Goal: Task Accomplishment & Management: Complete application form

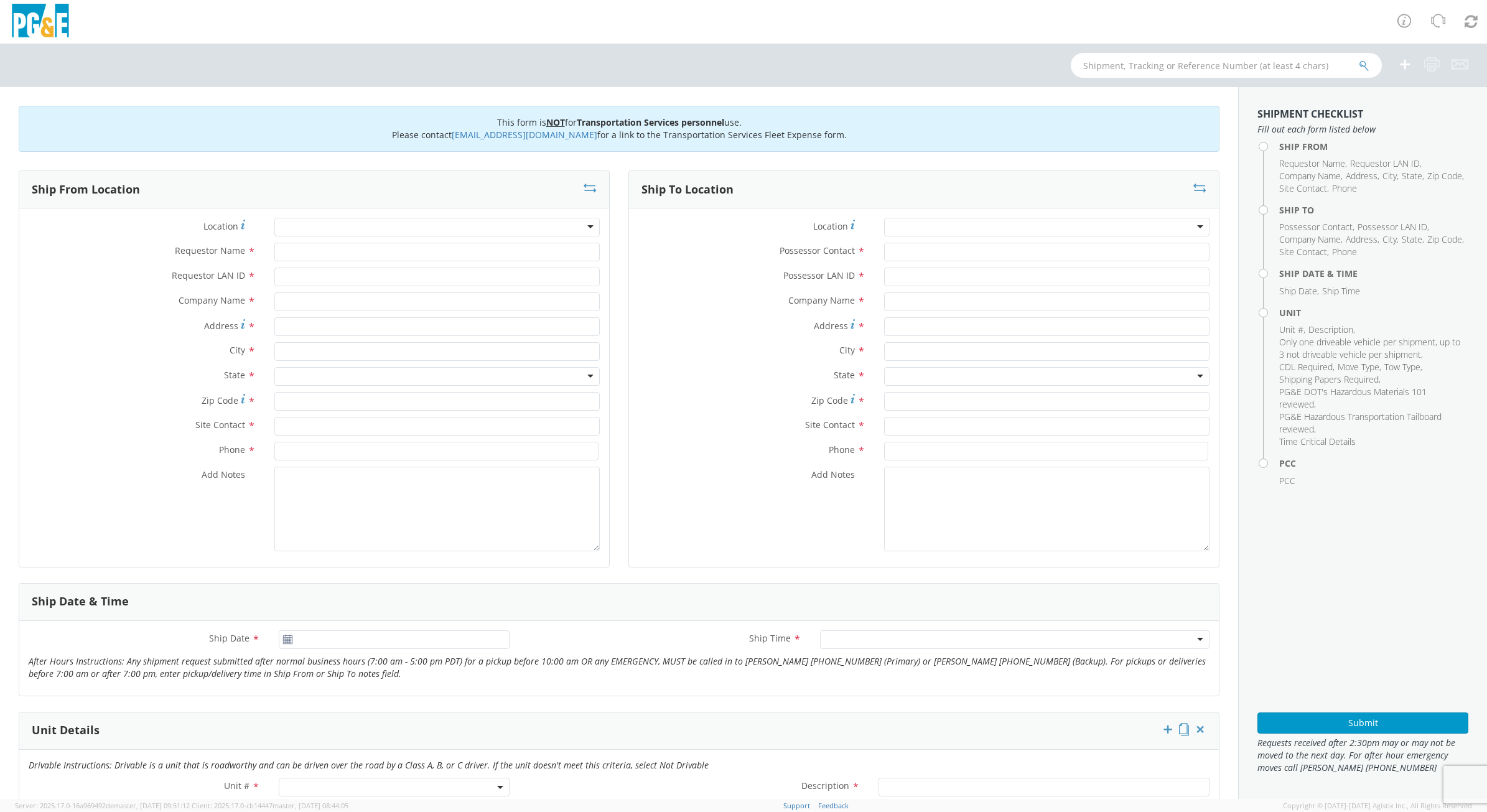
click at [585, 225] on div at bounding box center [437, 227] width 326 height 19
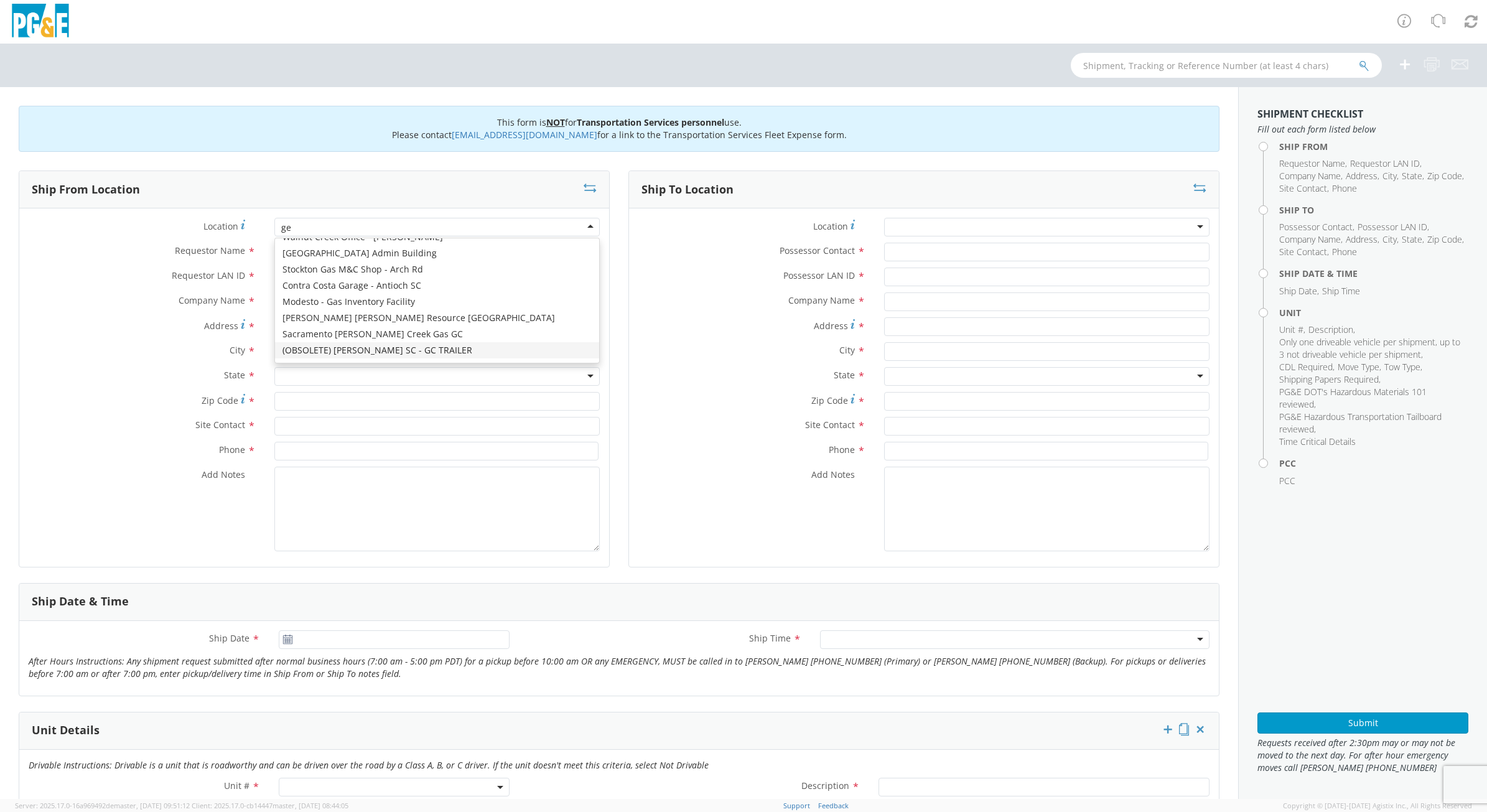
scroll to position [3, 0]
type input "gey"
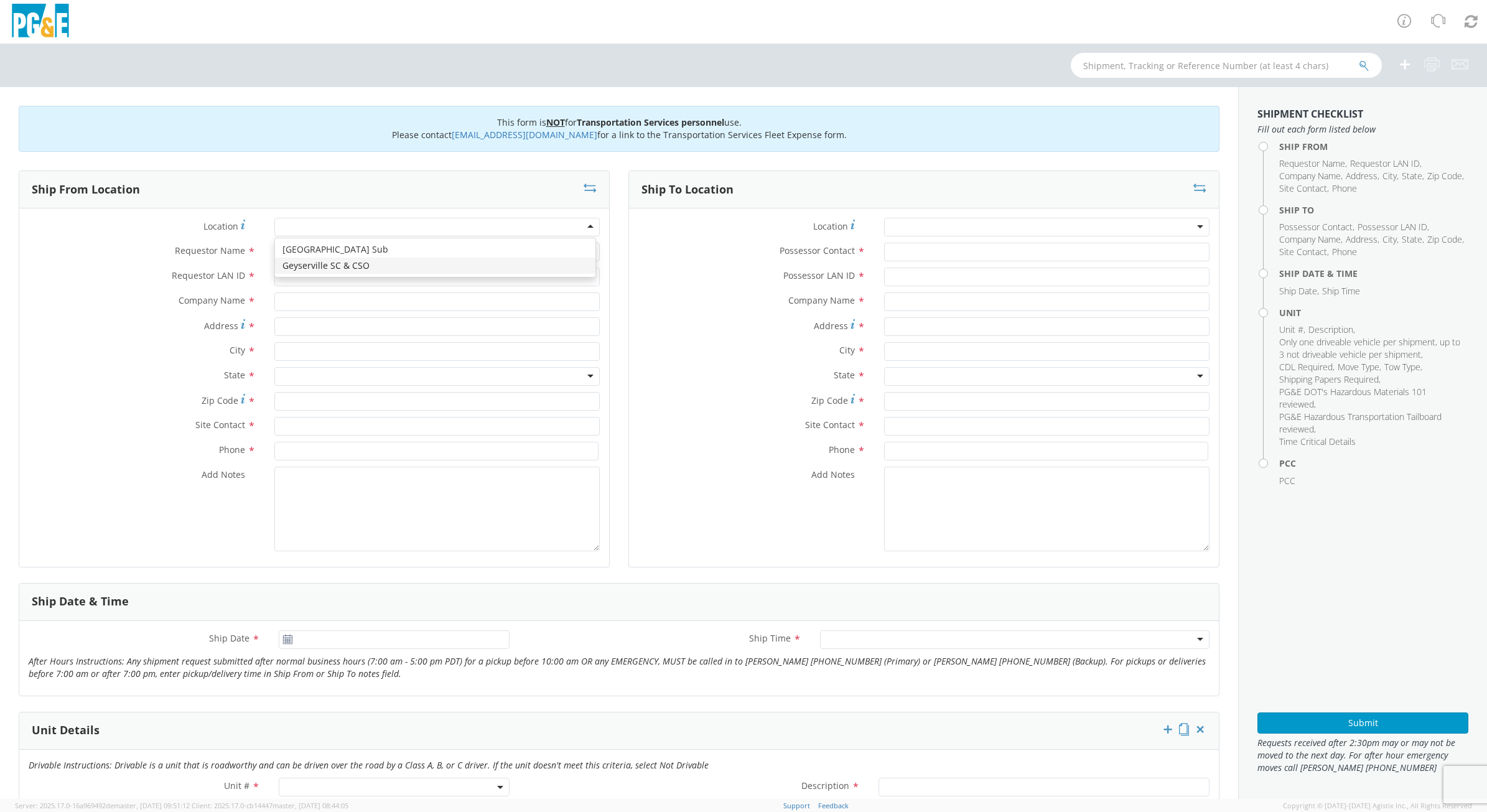
type input "PG&E"
type input "[STREET_ADDRESS]"
type input "Geyserville"
type input "95441"
click at [300, 250] on input "Requestor Name *" at bounding box center [437, 252] width 326 height 19
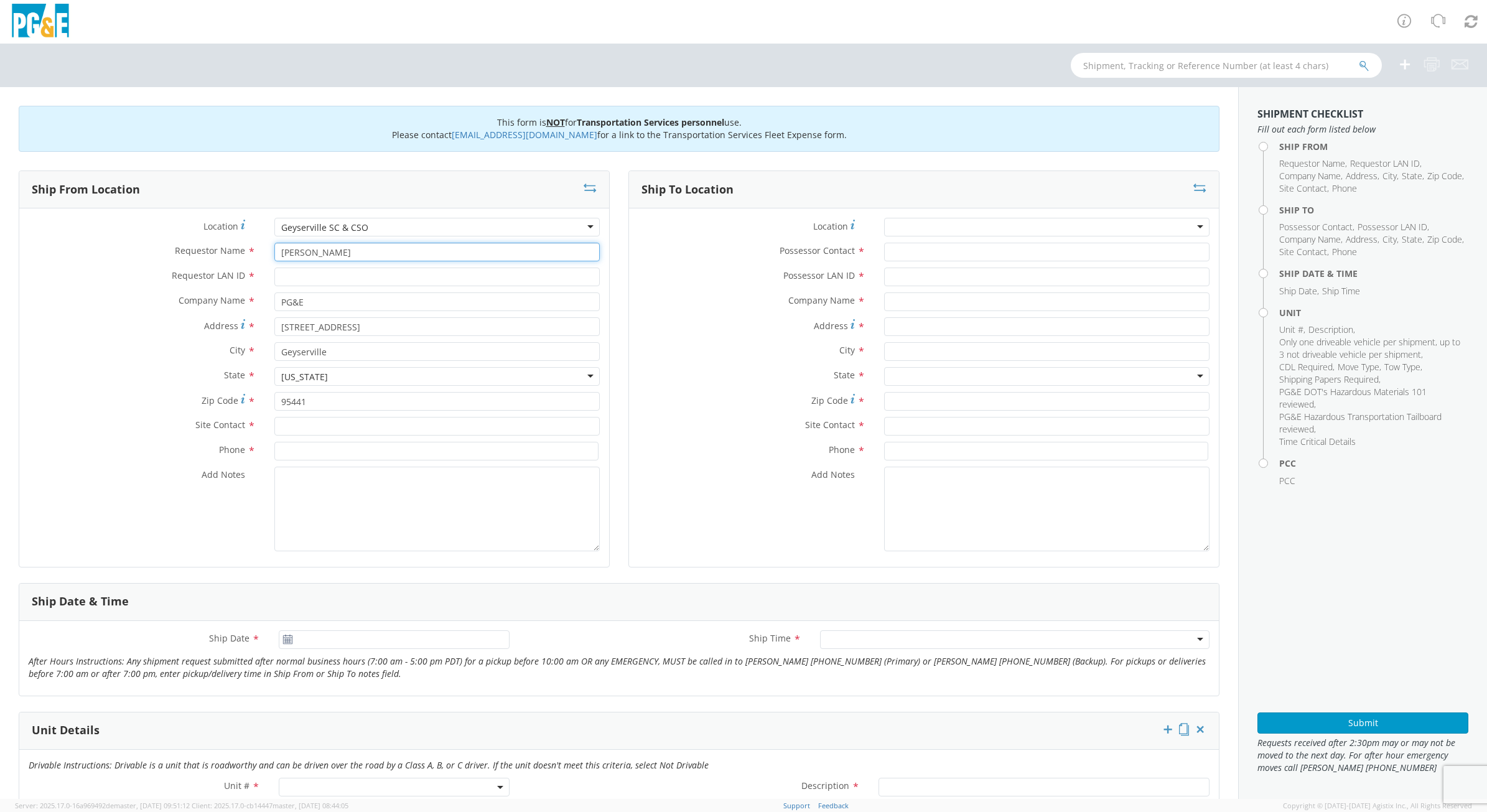
type input "[PERSON_NAME]"
click at [307, 280] on input "Requestor LAN ID *" at bounding box center [437, 277] width 326 height 19
type input "bclf"
click at [325, 423] on input "text" at bounding box center [437, 426] width 326 height 19
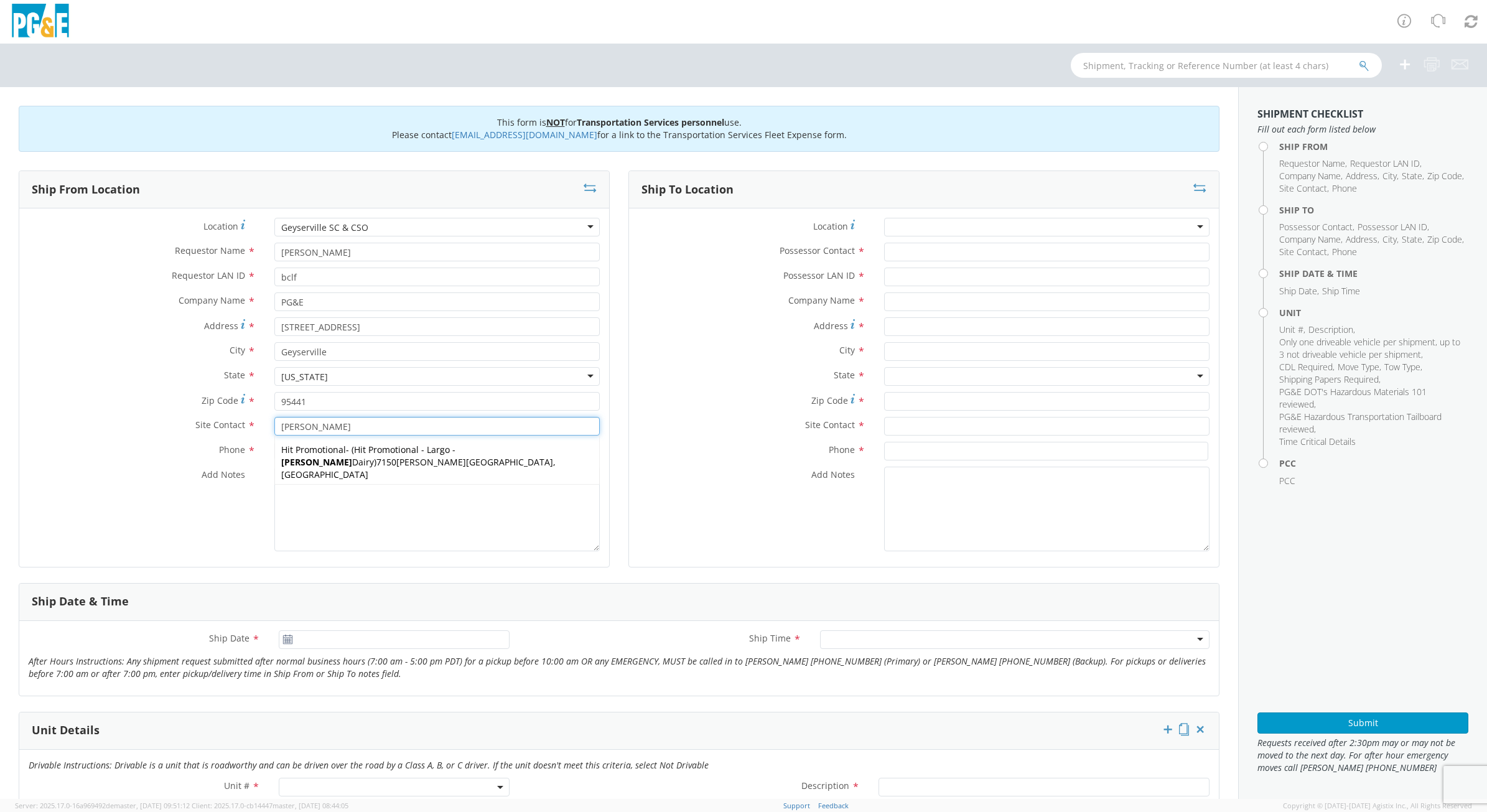
type input "[PERSON_NAME]"
click at [371, 508] on textarea "Add Notes *" at bounding box center [437, 508] width 326 height 85
click at [376, 448] on input at bounding box center [436, 451] width 324 height 19
type input "6507277533"
click at [359, 521] on textarea "Add Notes *" at bounding box center [437, 508] width 326 height 85
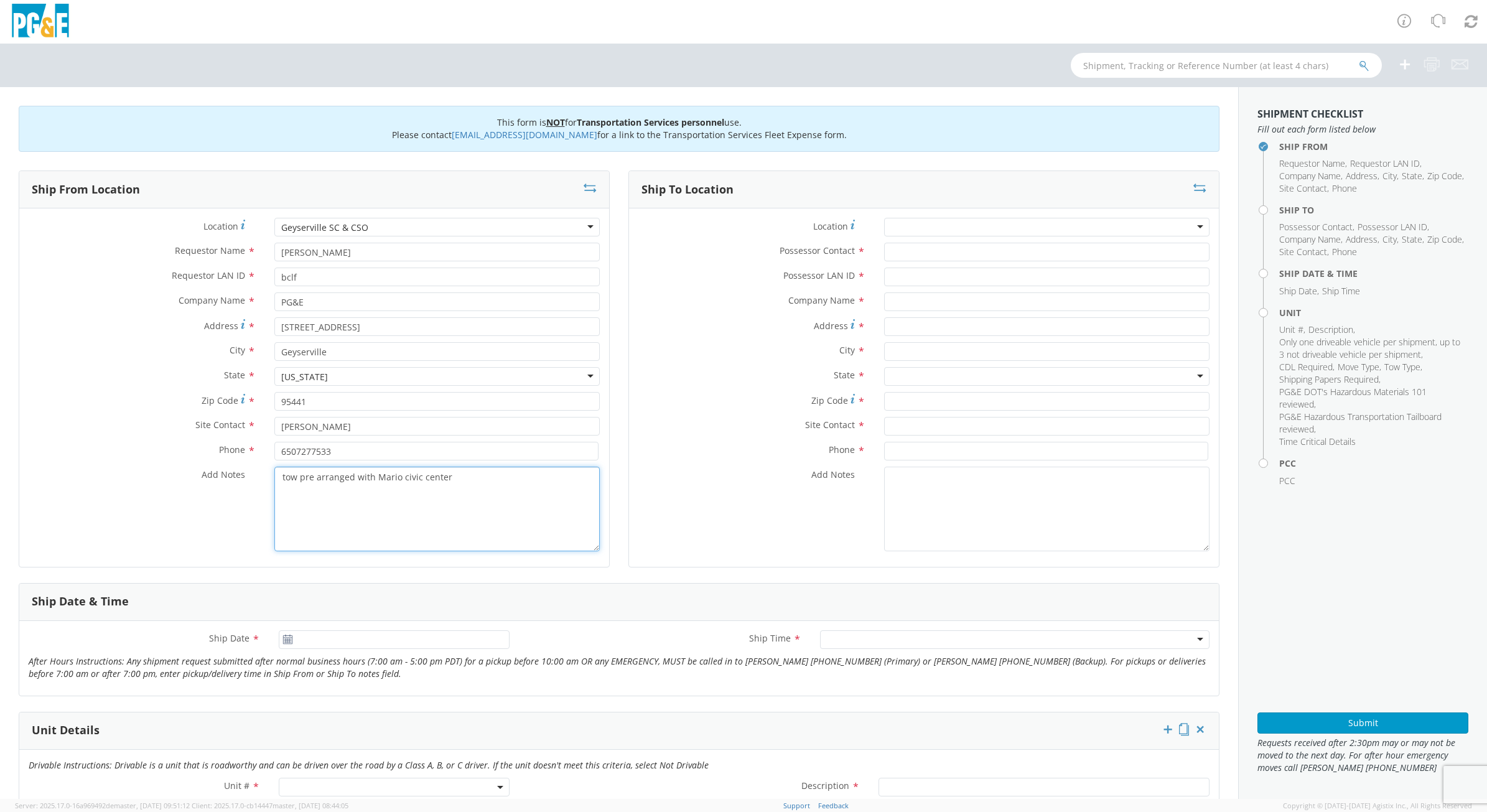
drag, startPoint x: 473, startPoint y: 482, endPoint x: 20, endPoint y: 472, distance: 453.1
click at [21, 472] on div "Add Notes * tow pre arranged with Mario civic center" at bounding box center [314, 508] width 590 height 85
type textarea "tow pre arranged with Mario civic center"
paste textarea "tow pre arranged with Mario civic center"
type textarea "tow pre arranged with Mario civic center"
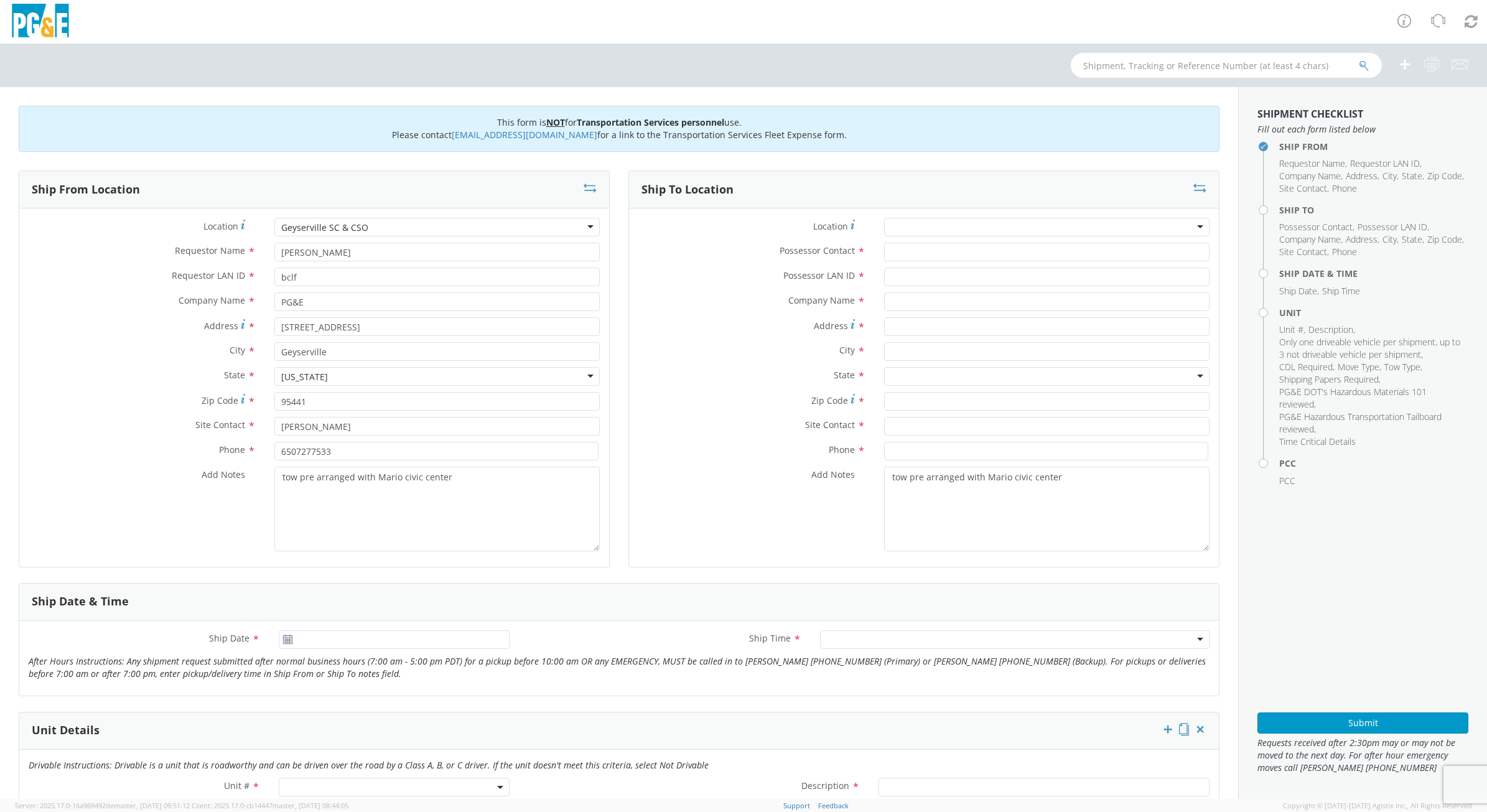
click at [910, 231] on div at bounding box center [1047, 227] width 326 height 19
type input "airport"
type input "PG&E"
type input "[STREET_ADDRESS]"
type input "Santa [PERSON_NAME]"
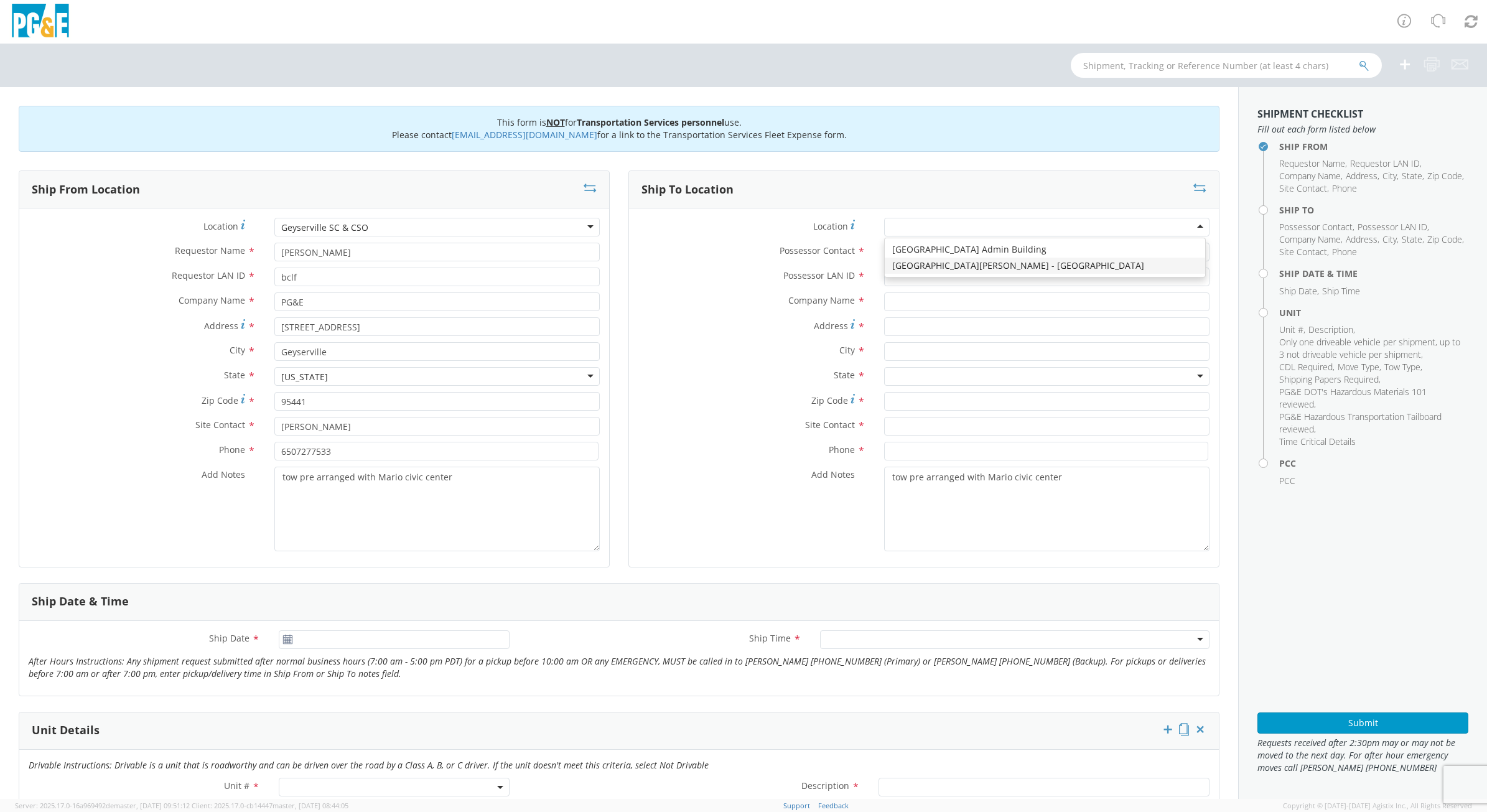
type input "95403"
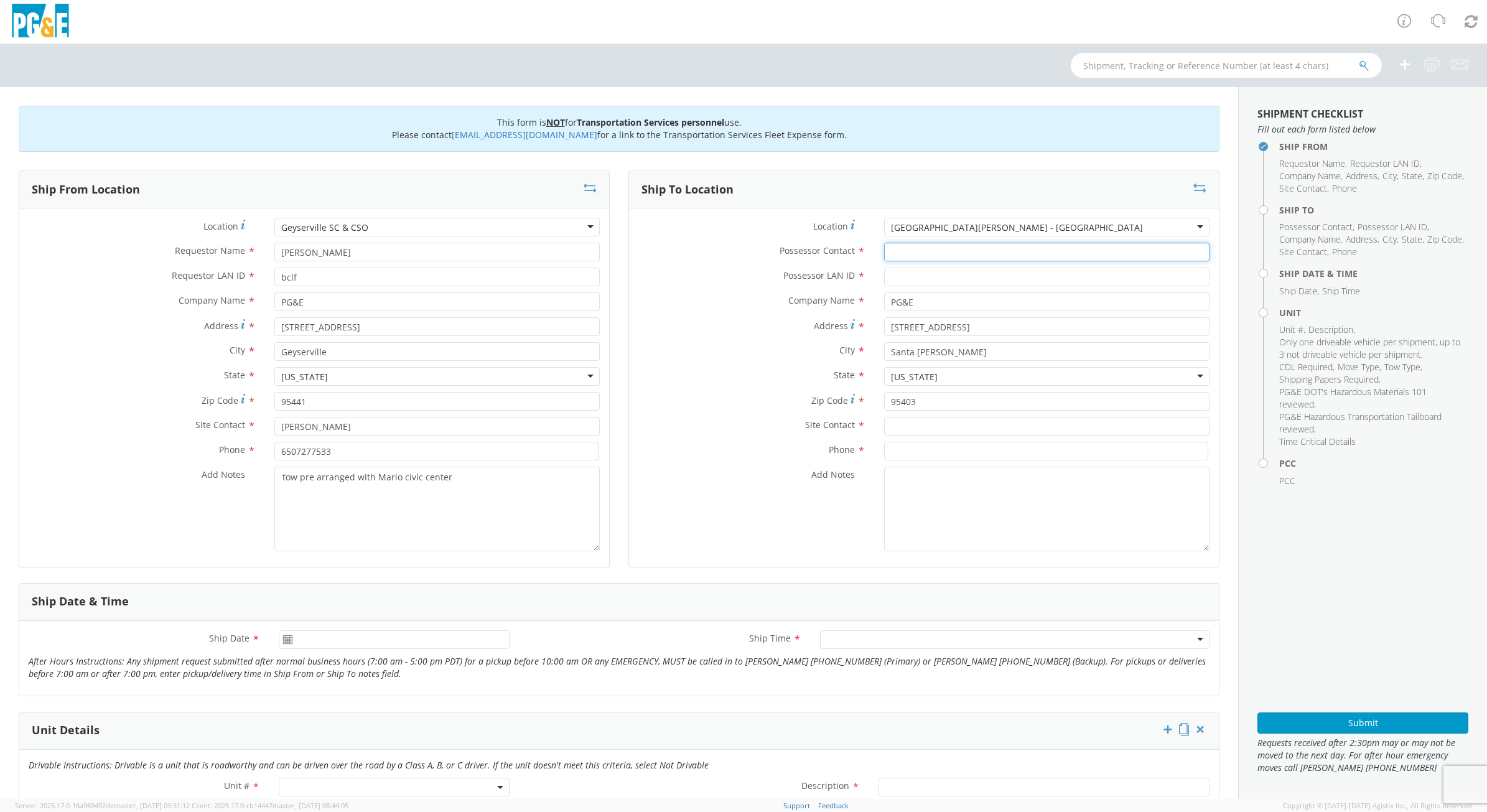
click at [934, 254] on input "Possessor Contact *" at bounding box center [1047, 252] width 326 height 19
type input "[PERSON_NAME]"
click at [922, 280] on input "Possessor LAN ID *" at bounding box center [1047, 277] width 326 height 19
type input "bclf"
click at [916, 430] on input "text" at bounding box center [1047, 426] width 326 height 19
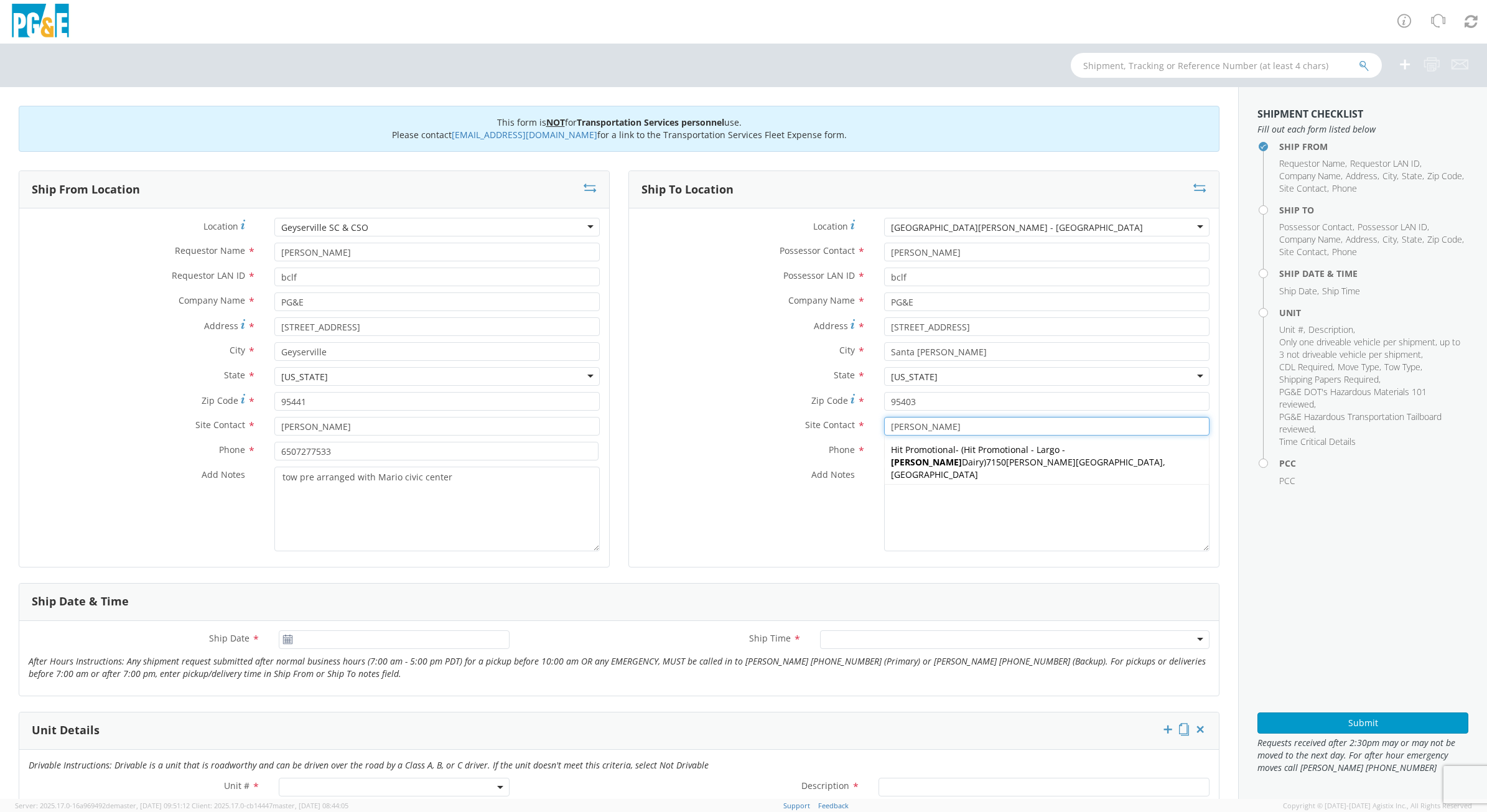
type input "[PERSON_NAME]"
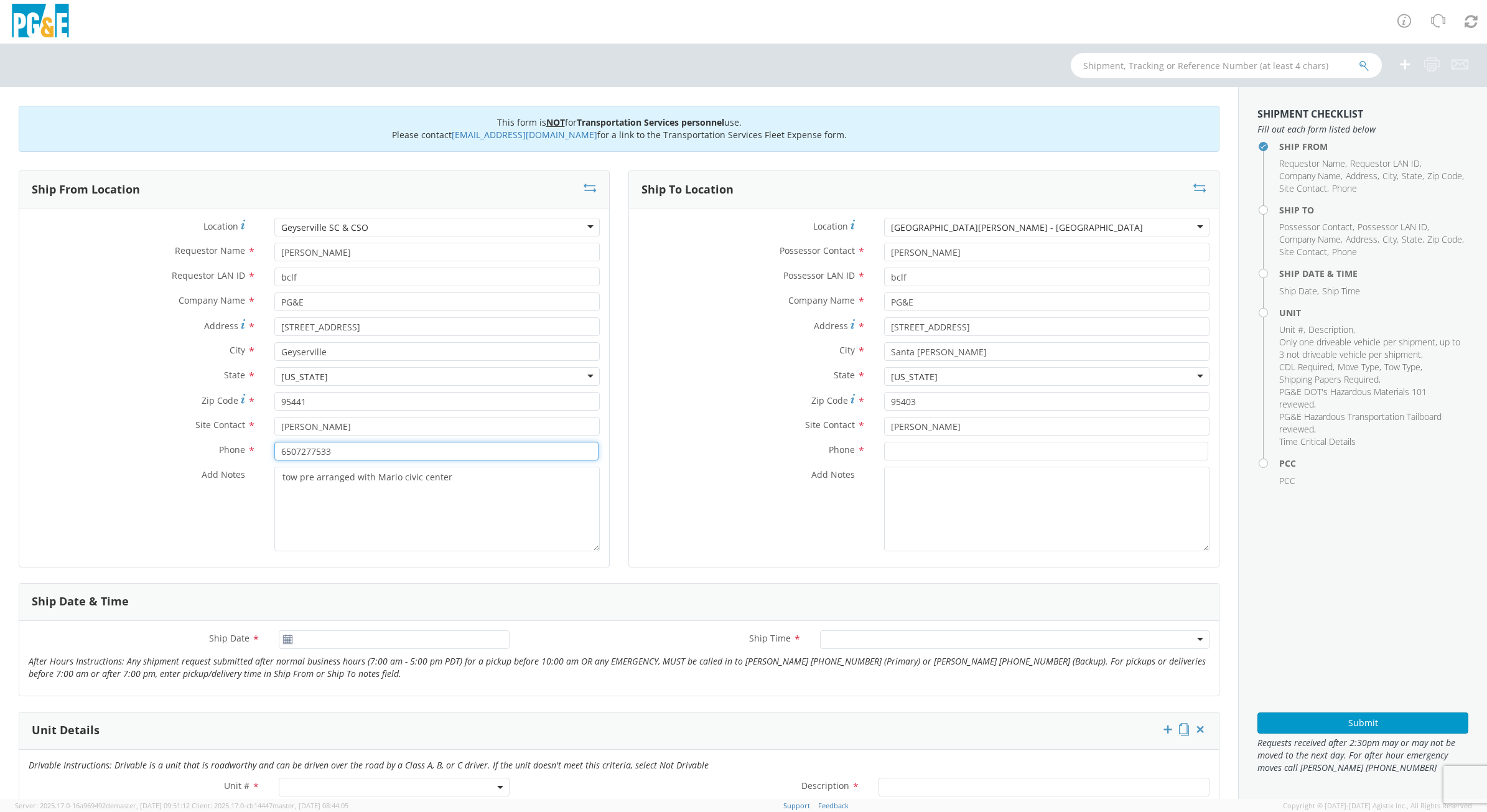
click at [308, 448] on input "6507277533" at bounding box center [436, 451] width 324 height 19
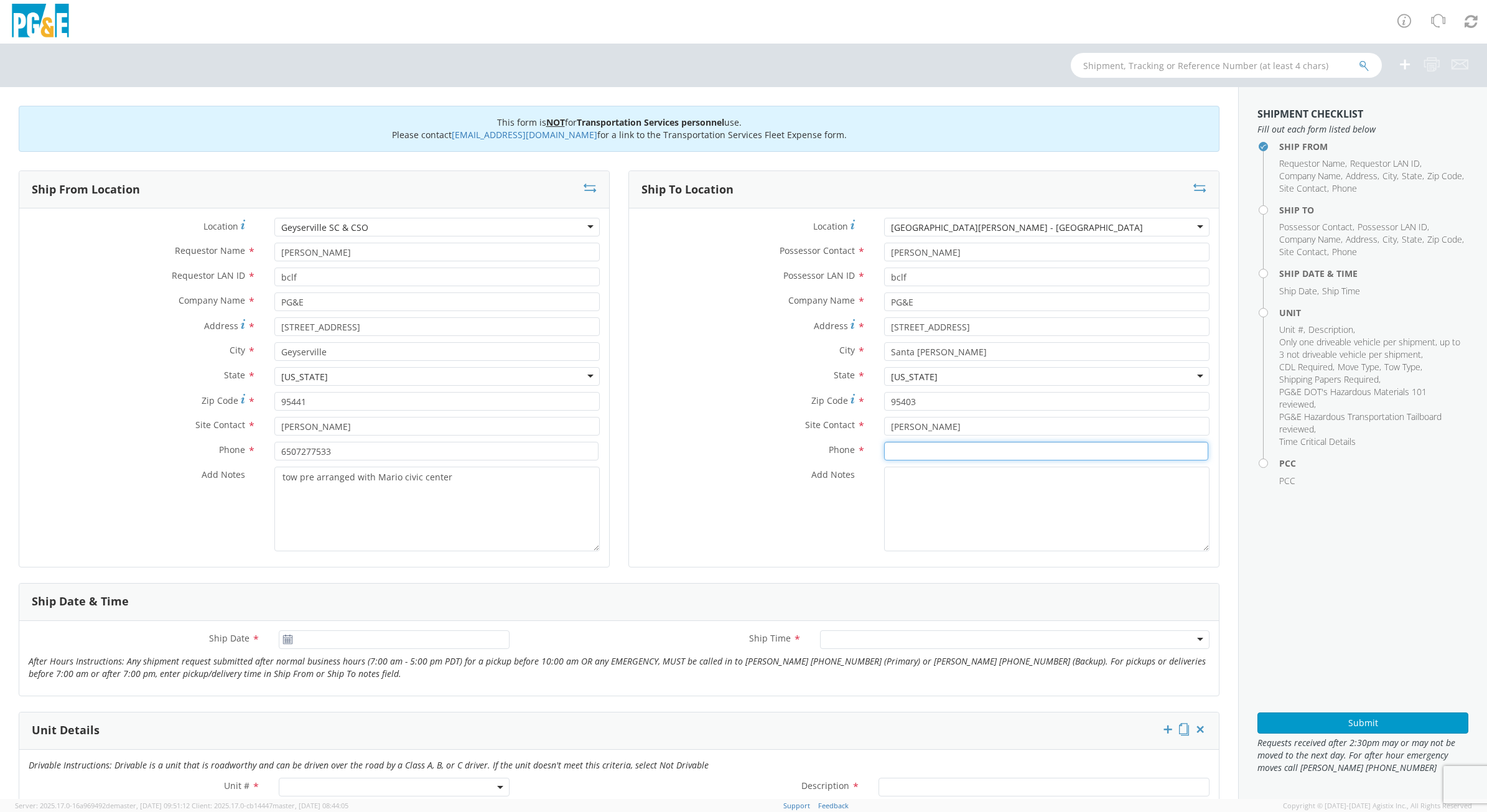
click at [968, 458] on input at bounding box center [1047, 451] width 324 height 19
paste input "6507277533"
type input "6507277533"
click at [430, 478] on textarea "tow pre arranged with Mario civic center" at bounding box center [437, 508] width 326 height 85
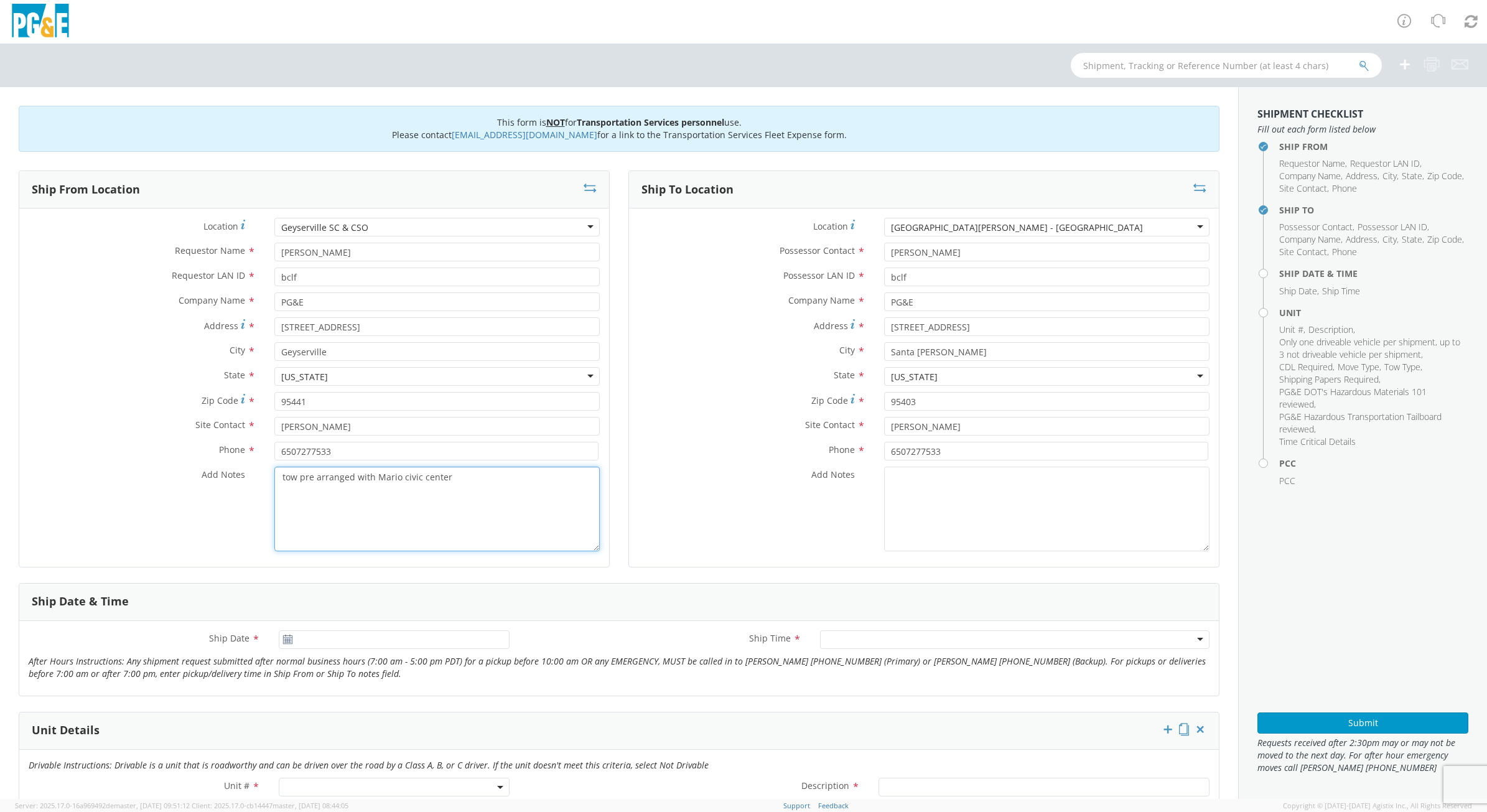
click at [430, 478] on textarea "tow pre arranged with Mario civic center" at bounding box center [437, 508] width 326 height 85
paste textarea "tow pre arranged with Mario civic center"
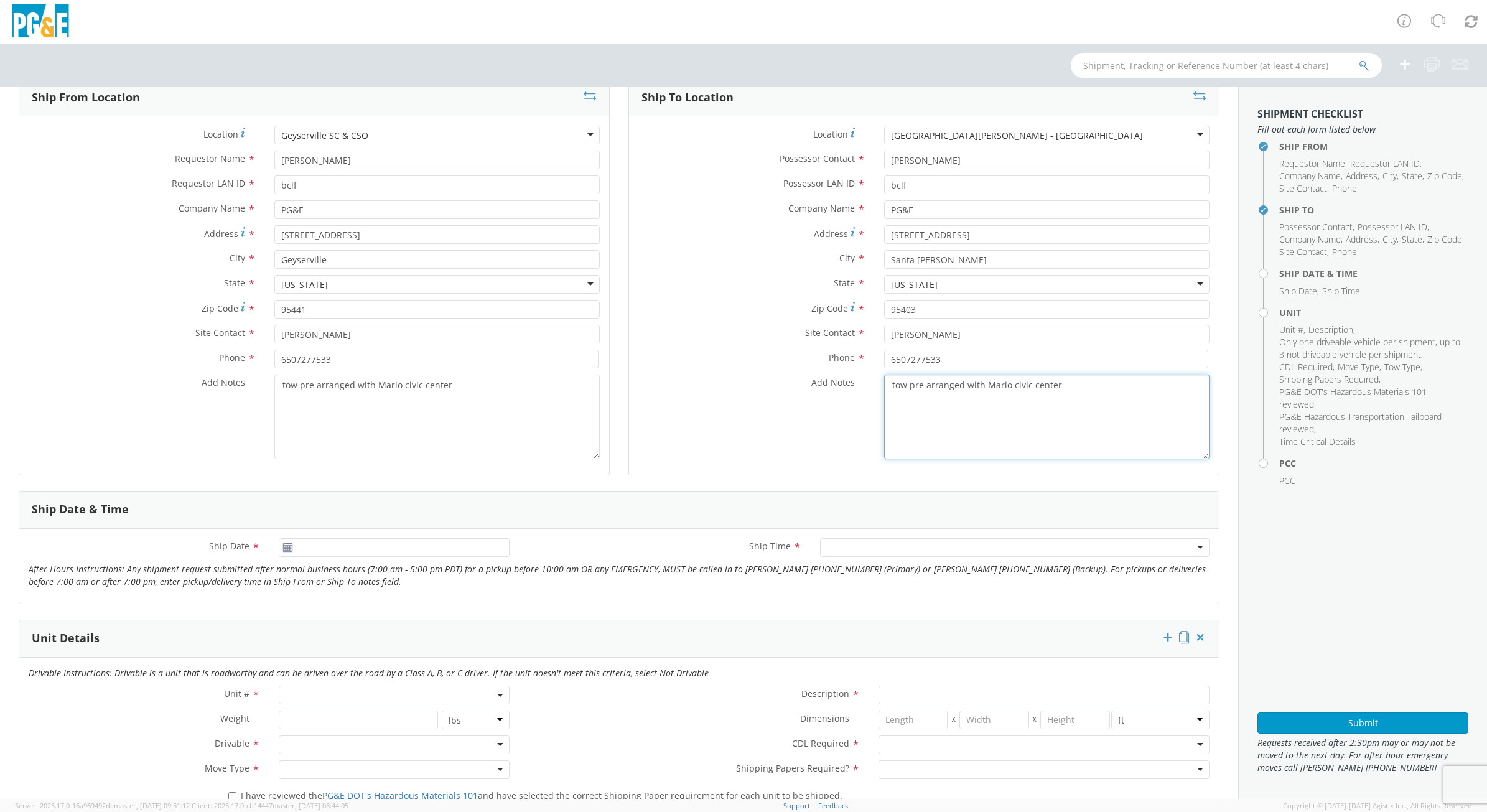
scroll to position [234, 0]
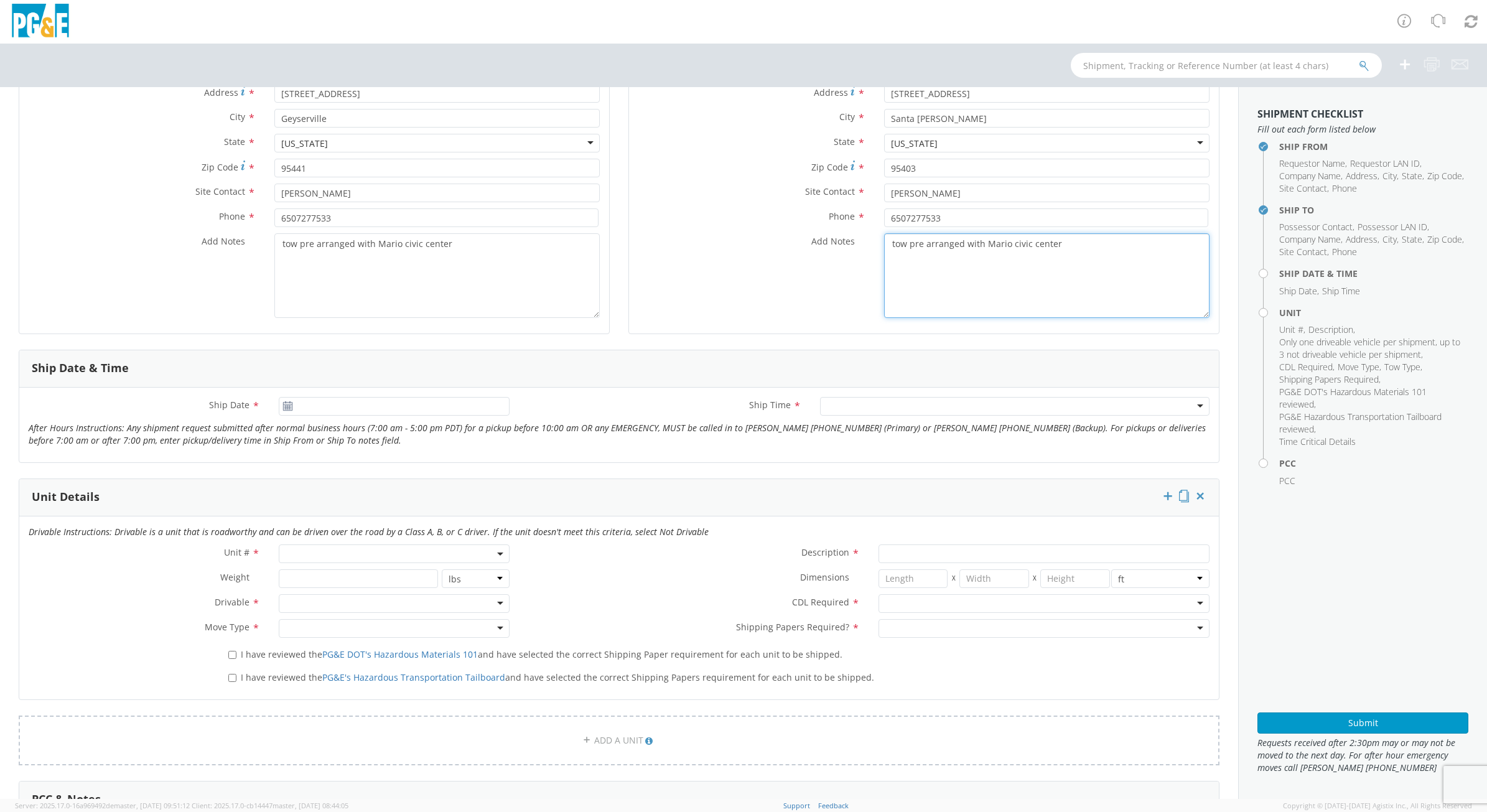
type textarea "tow pre arranged with Mario civic center"
type input "[DATE]"
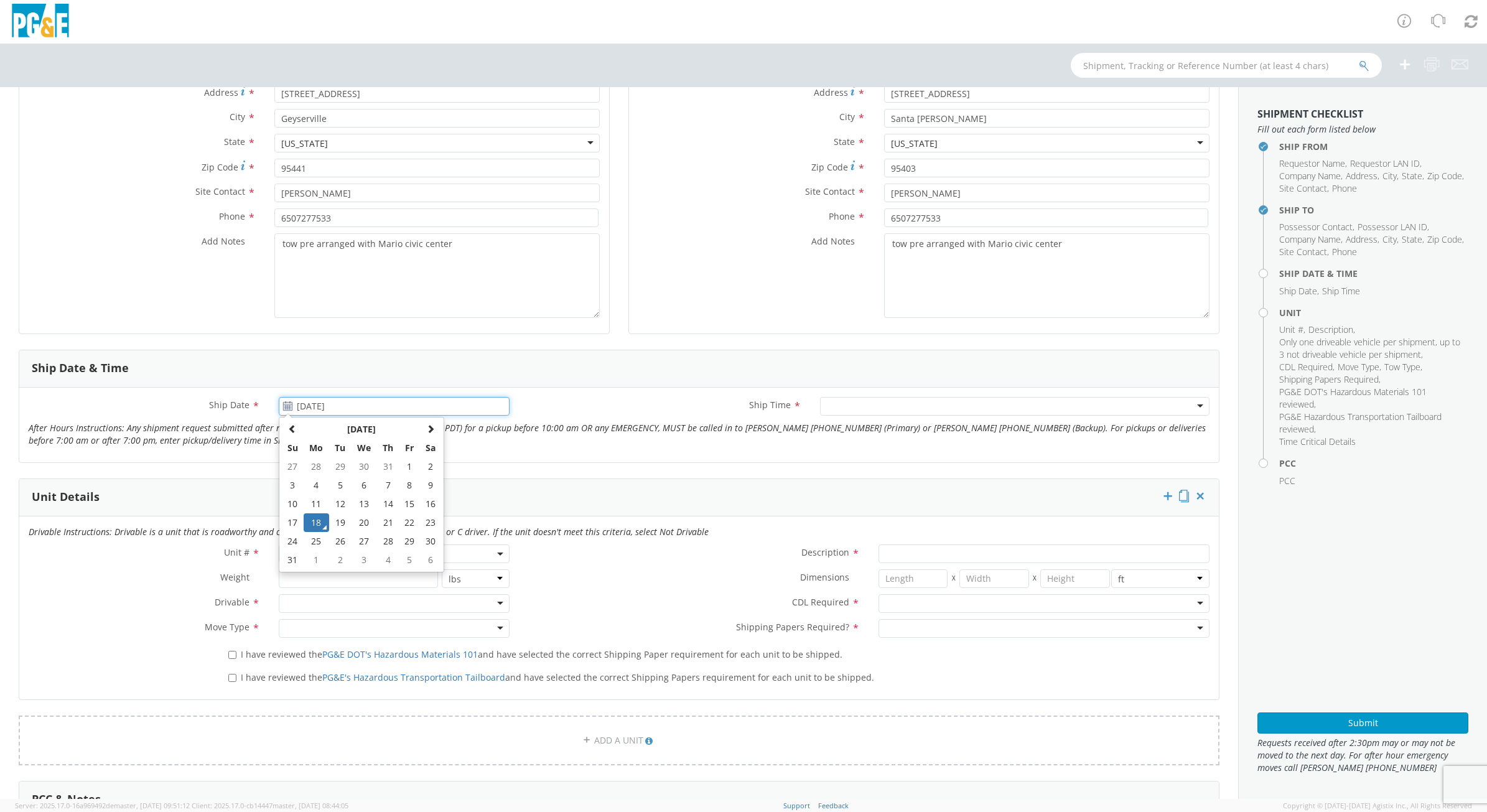
click at [386, 400] on input "[DATE]" at bounding box center [394, 406] width 232 height 19
click at [975, 406] on div at bounding box center [1015, 406] width 390 height 19
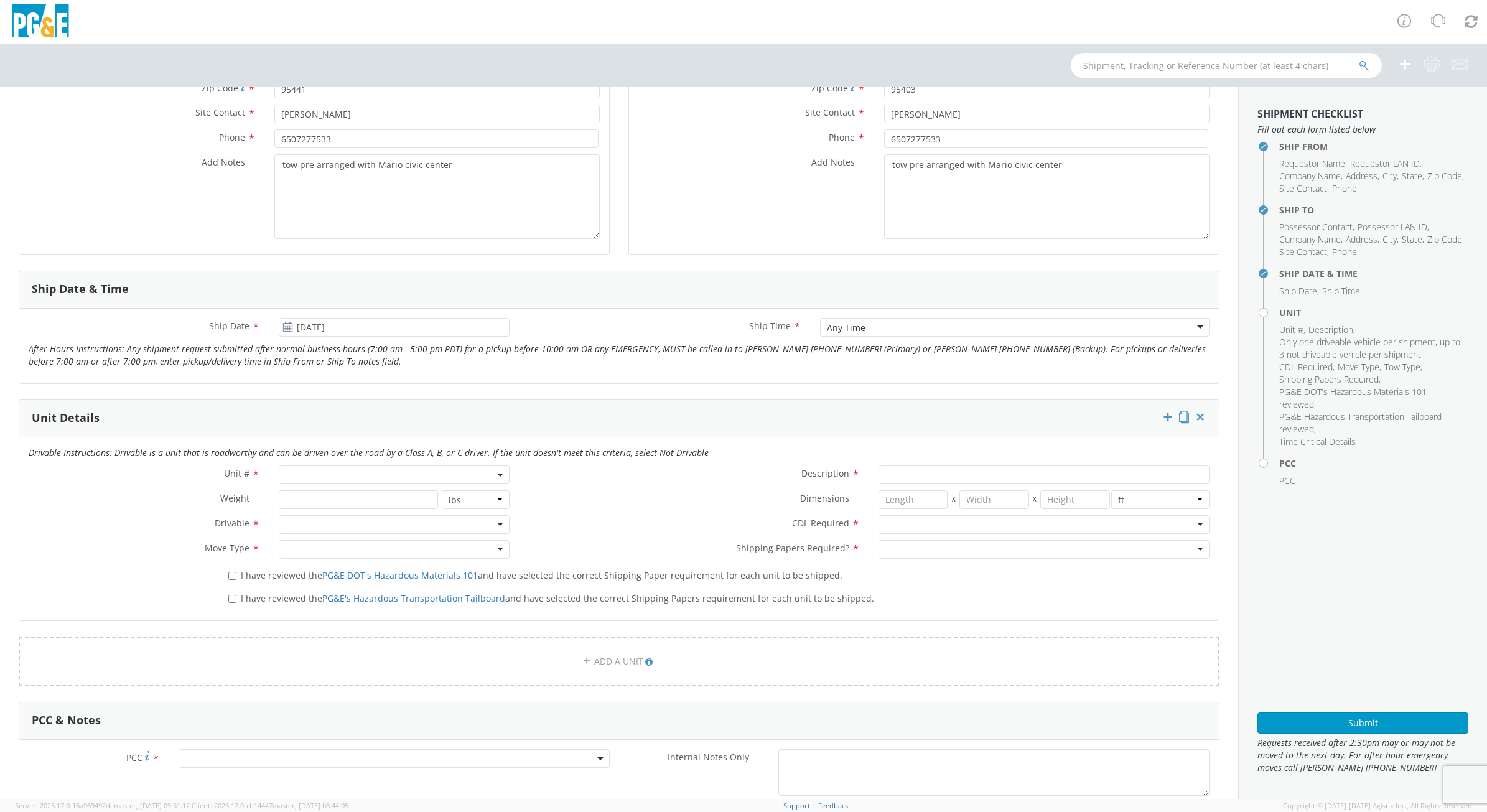
scroll to position [389, 0]
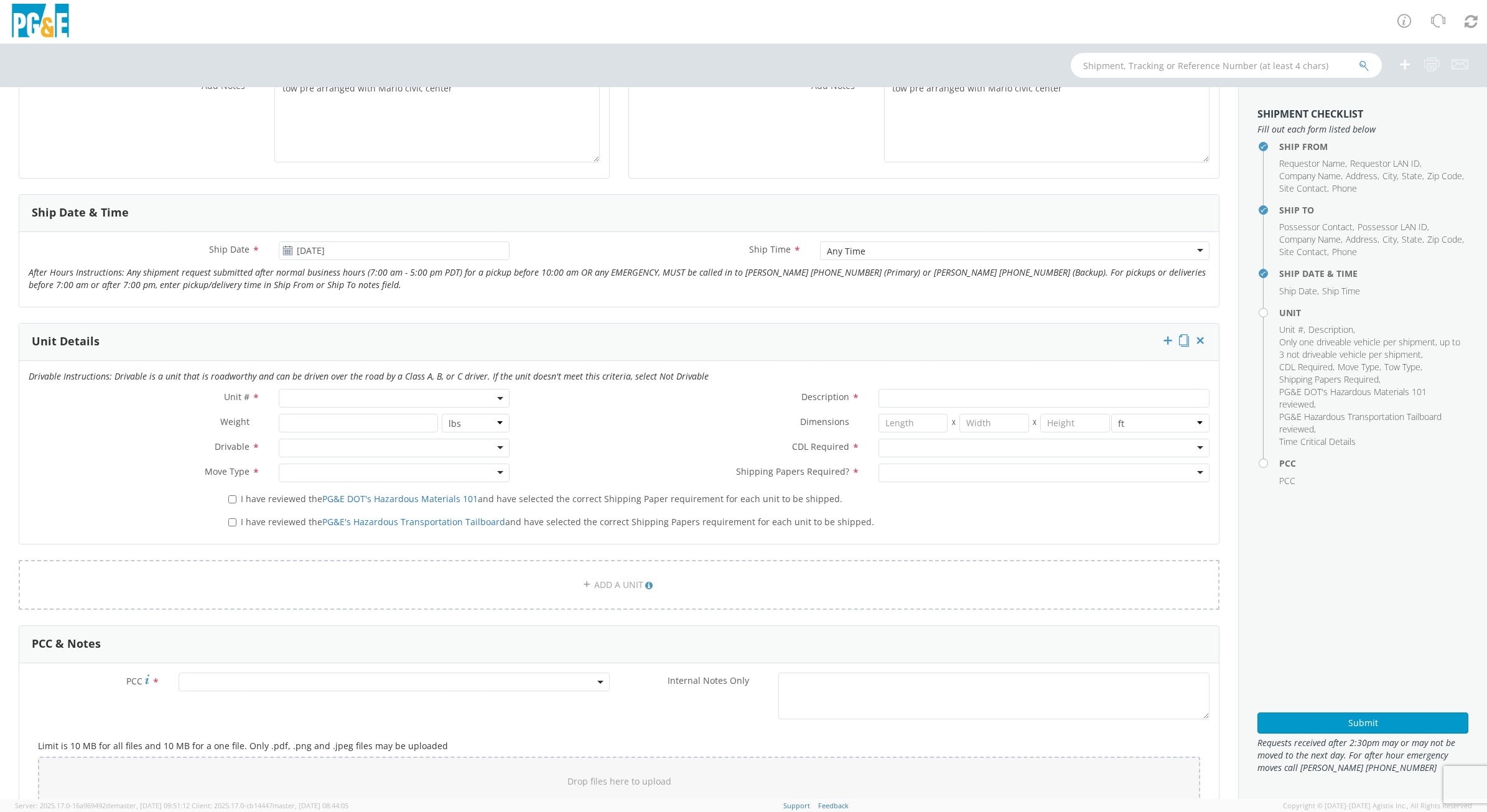
click at [356, 390] on span at bounding box center [394, 398] width 232 height 19
click at [394, 416] on input "search" at bounding box center [393, 418] width 223 height 19
type input "b33623"
type input "TRUCK; MATERIAL HANDLER: 39' - 59' 4X4"
type input "56000"
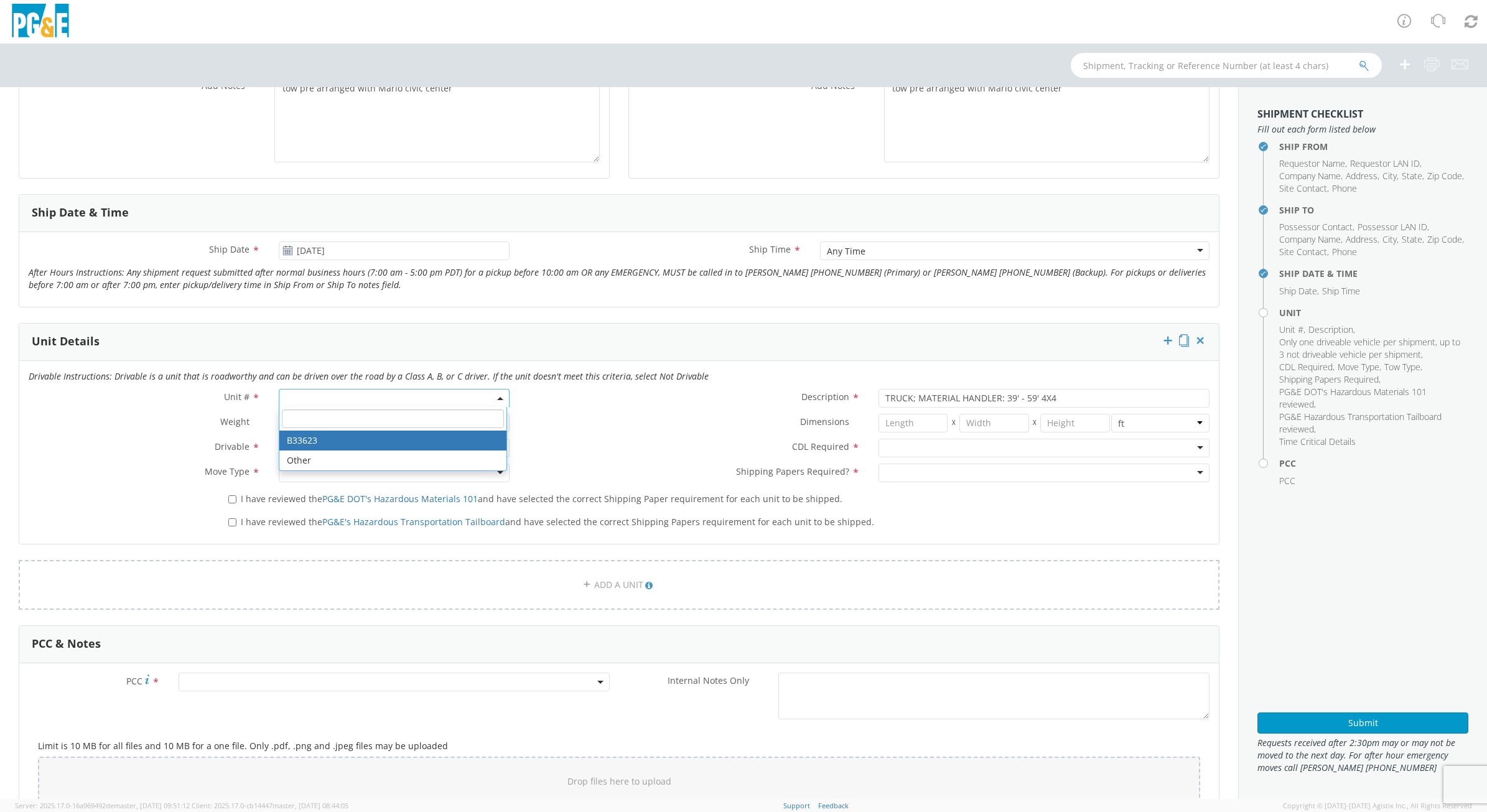
select select "B33623"
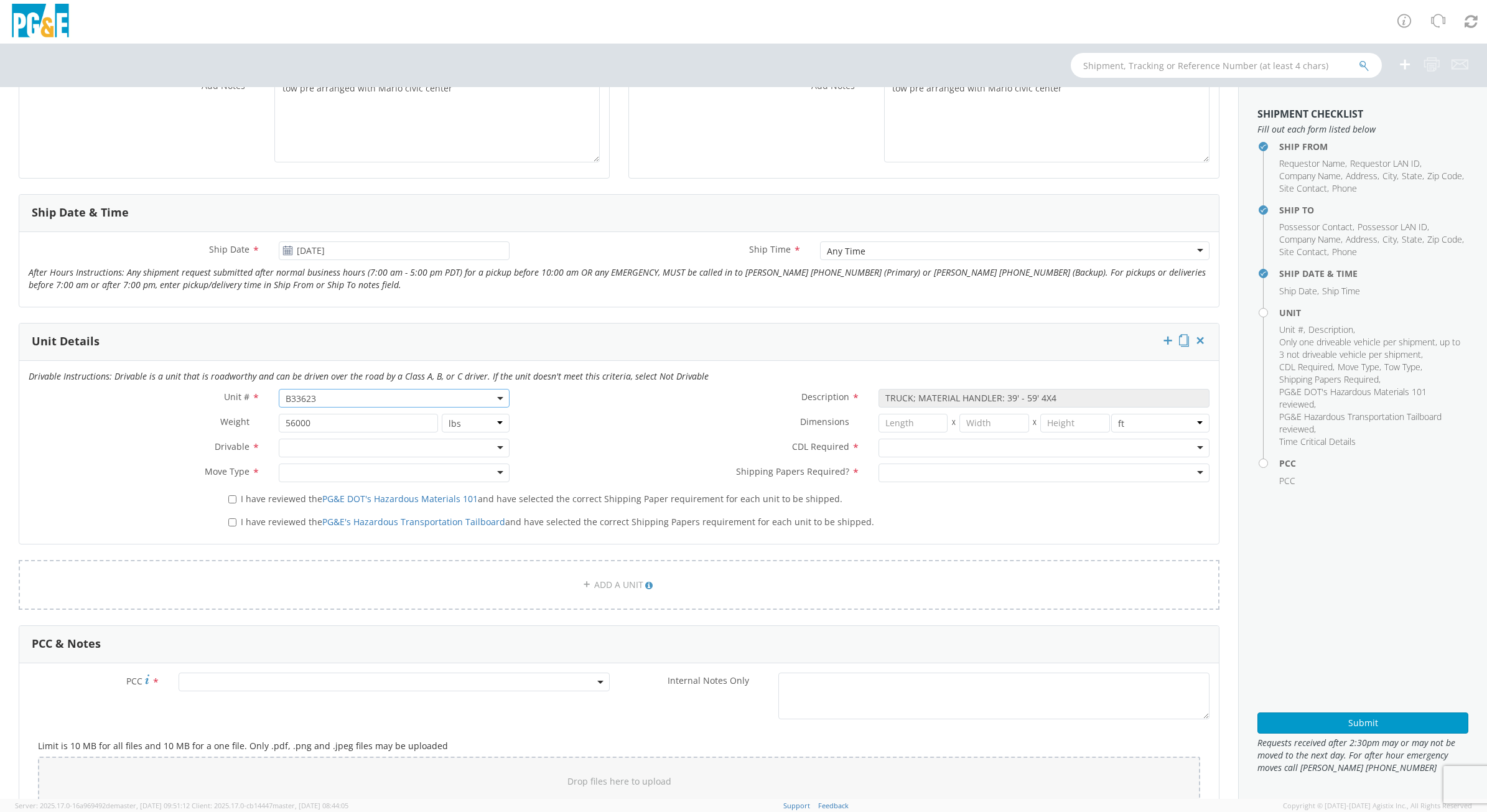
click at [364, 453] on div at bounding box center [394, 448] width 232 height 19
click at [361, 468] on div at bounding box center [394, 473] width 232 height 19
click at [942, 451] on div at bounding box center [1044, 448] width 331 height 19
click at [922, 466] on div at bounding box center [1044, 473] width 331 height 19
click at [229, 499] on input "I have reviewed the PG&E DOT's Hazardous Materials 101 and have selected the co…" at bounding box center [232, 499] width 8 height 8
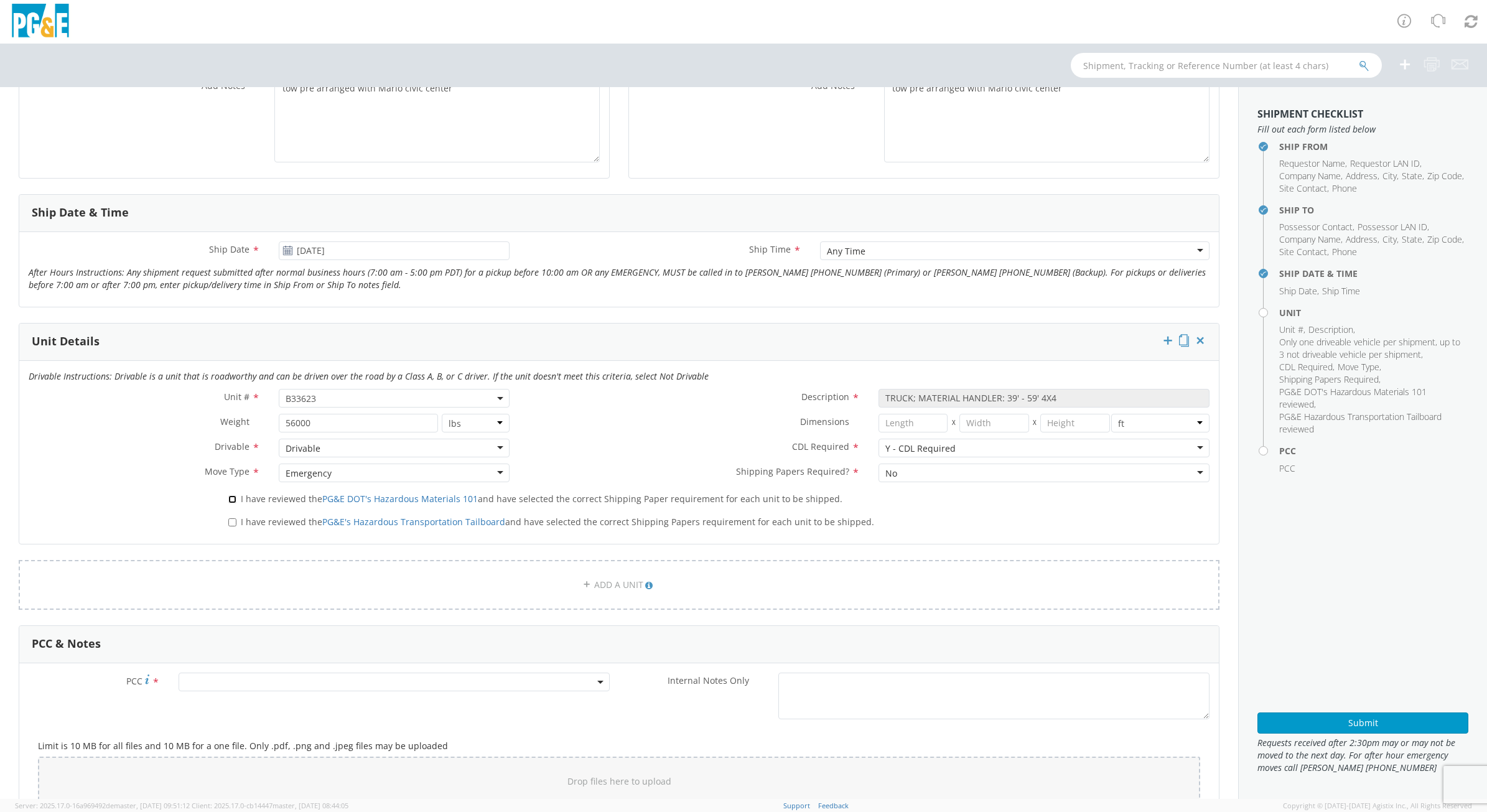
checkbox input "true"
click at [234, 522] on input "I have reviewed the PG&E's Hazardous Transportation Tailboard and have selected…" at bounding box center [232, 522] width 8 height 8
checkbox input "true"
click at [279, 689] on span at bounding box center [394, 682] width 431 height 19
click at [264, 708] on input "number" at bounding box center [392, 702] width 420 height 19
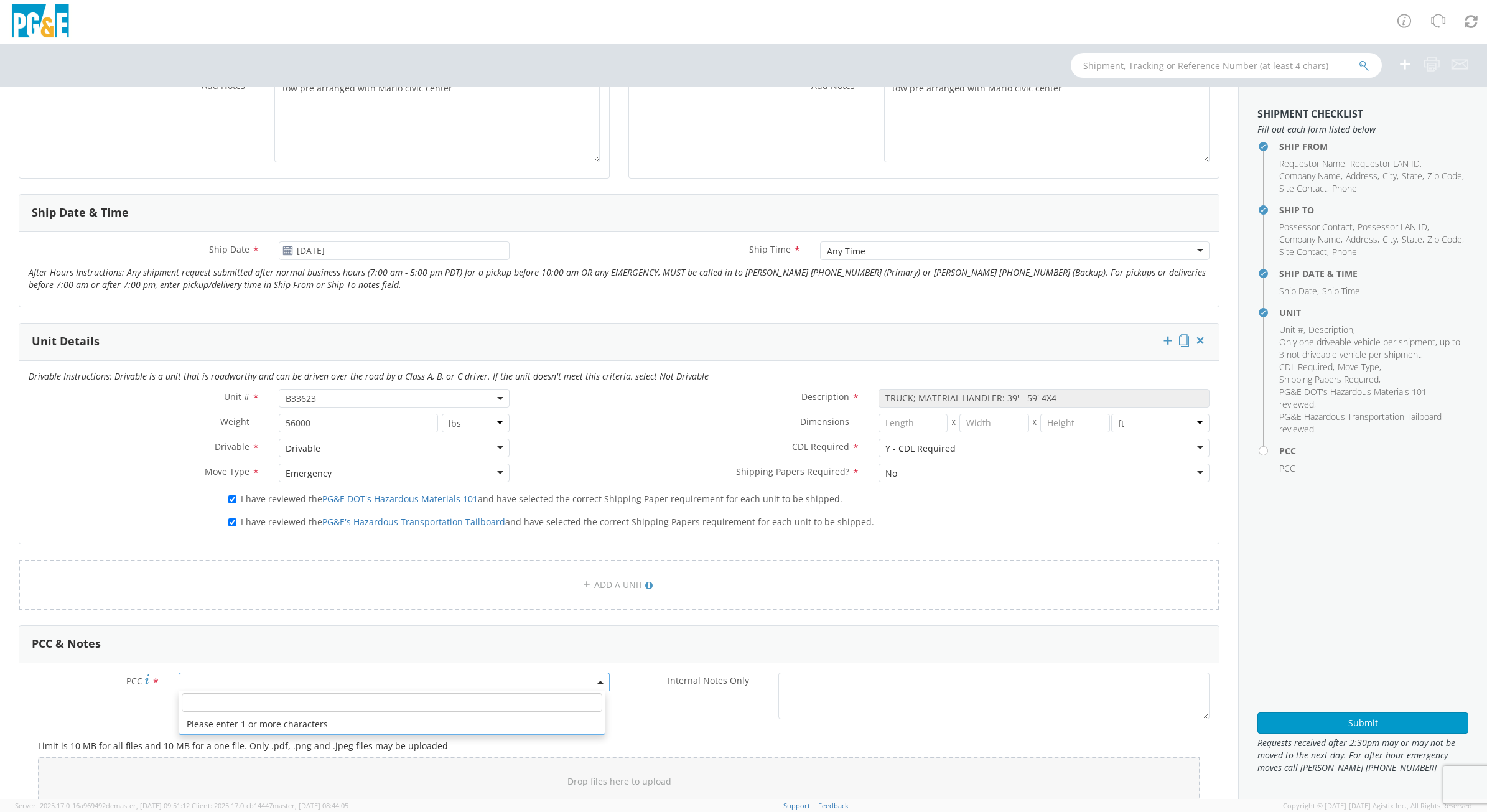
paste input "2037124"
type input "2"
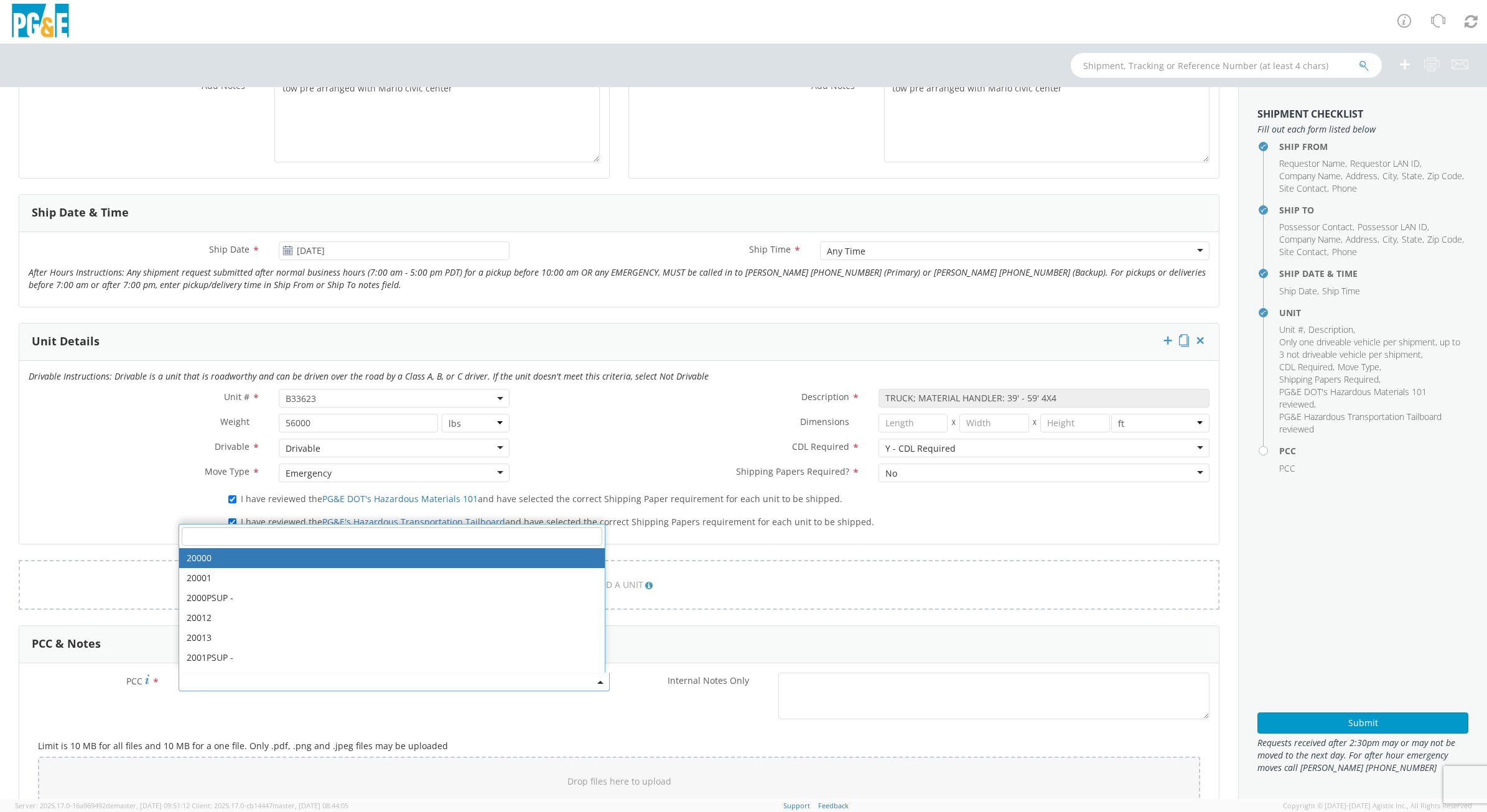
drag, startPoint x: 294, startPoint y: 534, endPoint x: 330, endPoint y: 535, distance: 36.0
click at [304, 534] on input "number" at bounding box center [392, 536] width 420 height 19
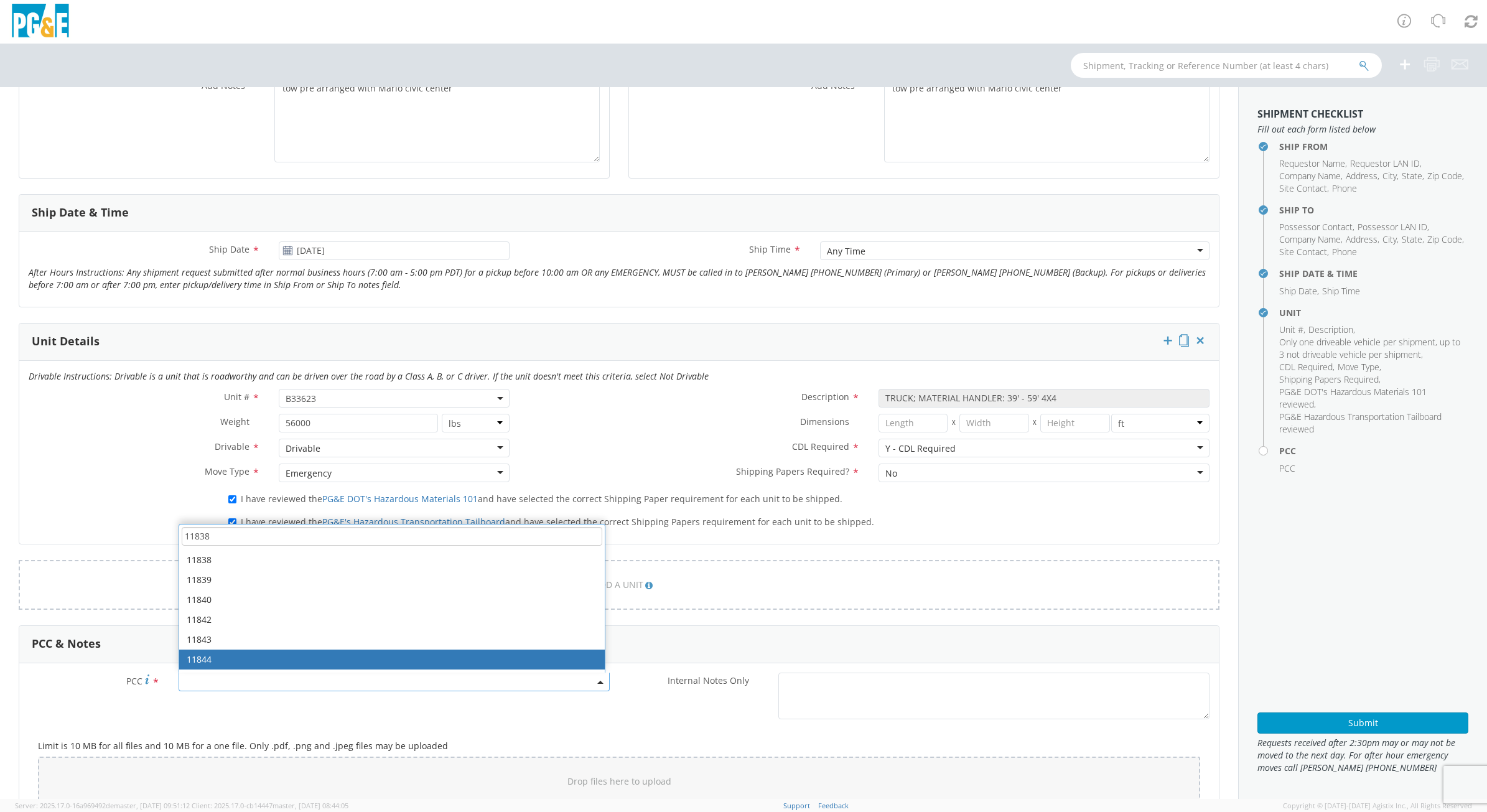
scroll to position [466, 0]
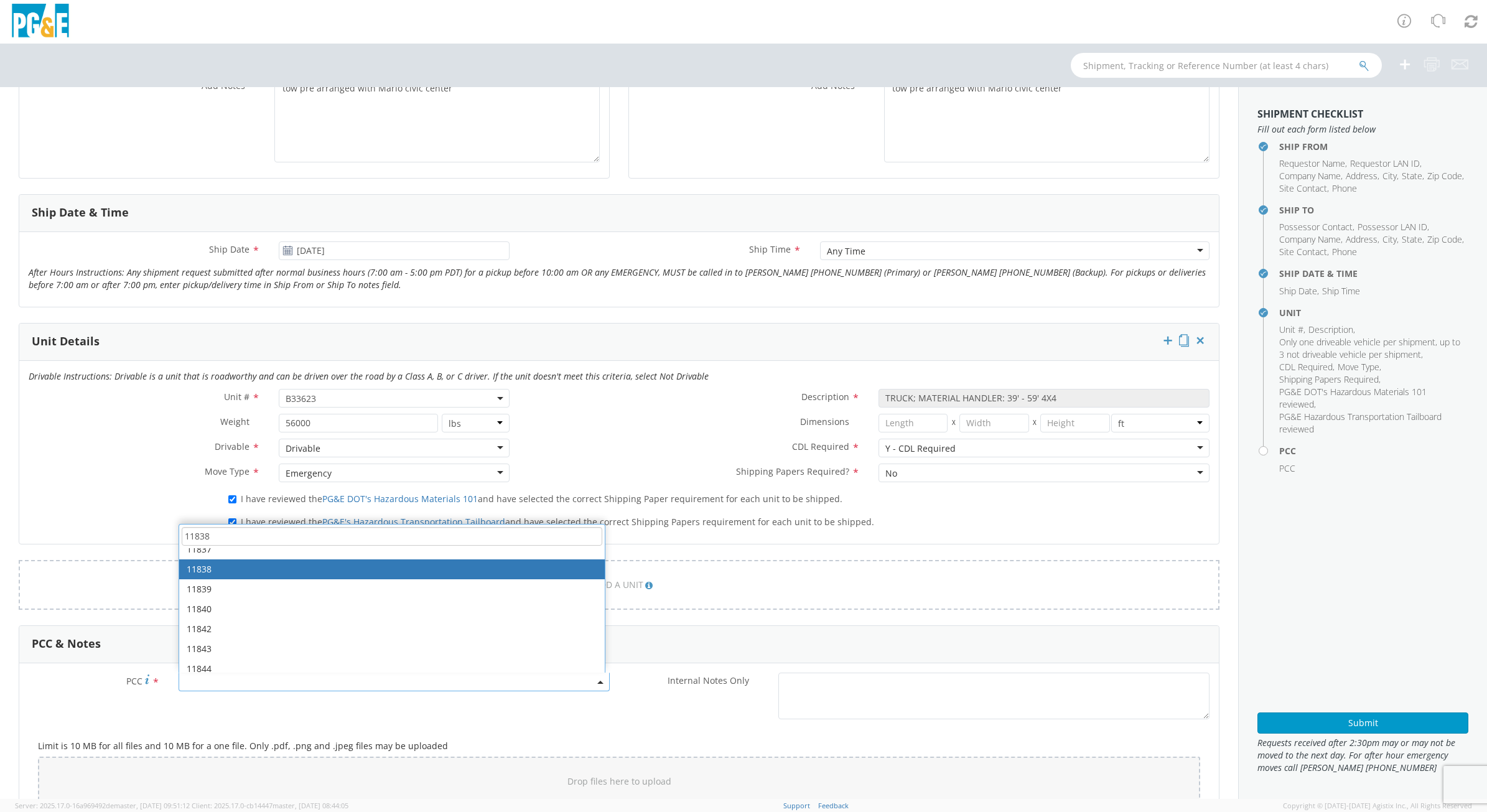
type input "11838"
select select "11838"
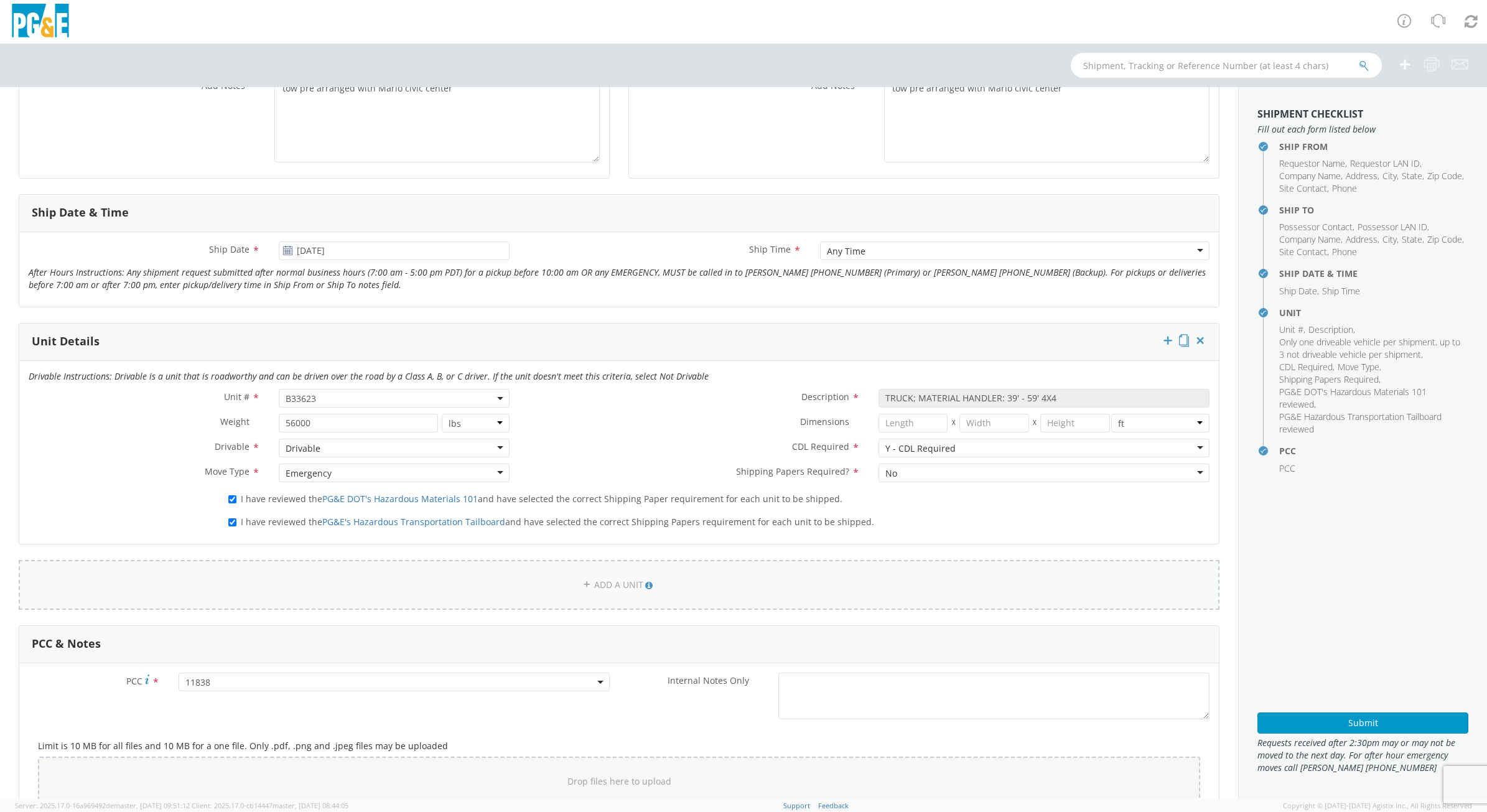
click at [434, 582] on link "ADD A UNIT" at bounding box center [619, 584] width 1201 height 50
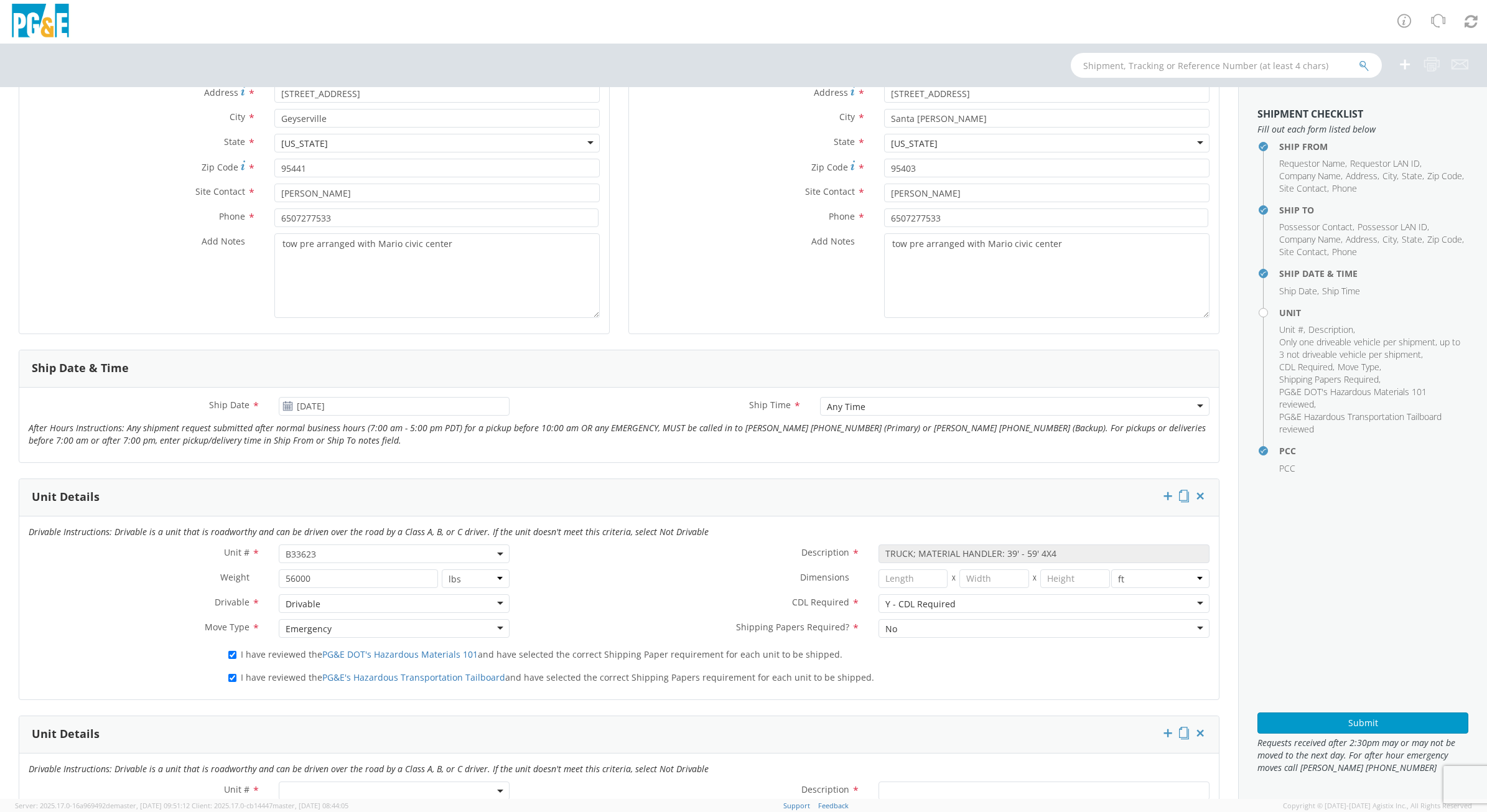
scroll to position [544, 0]
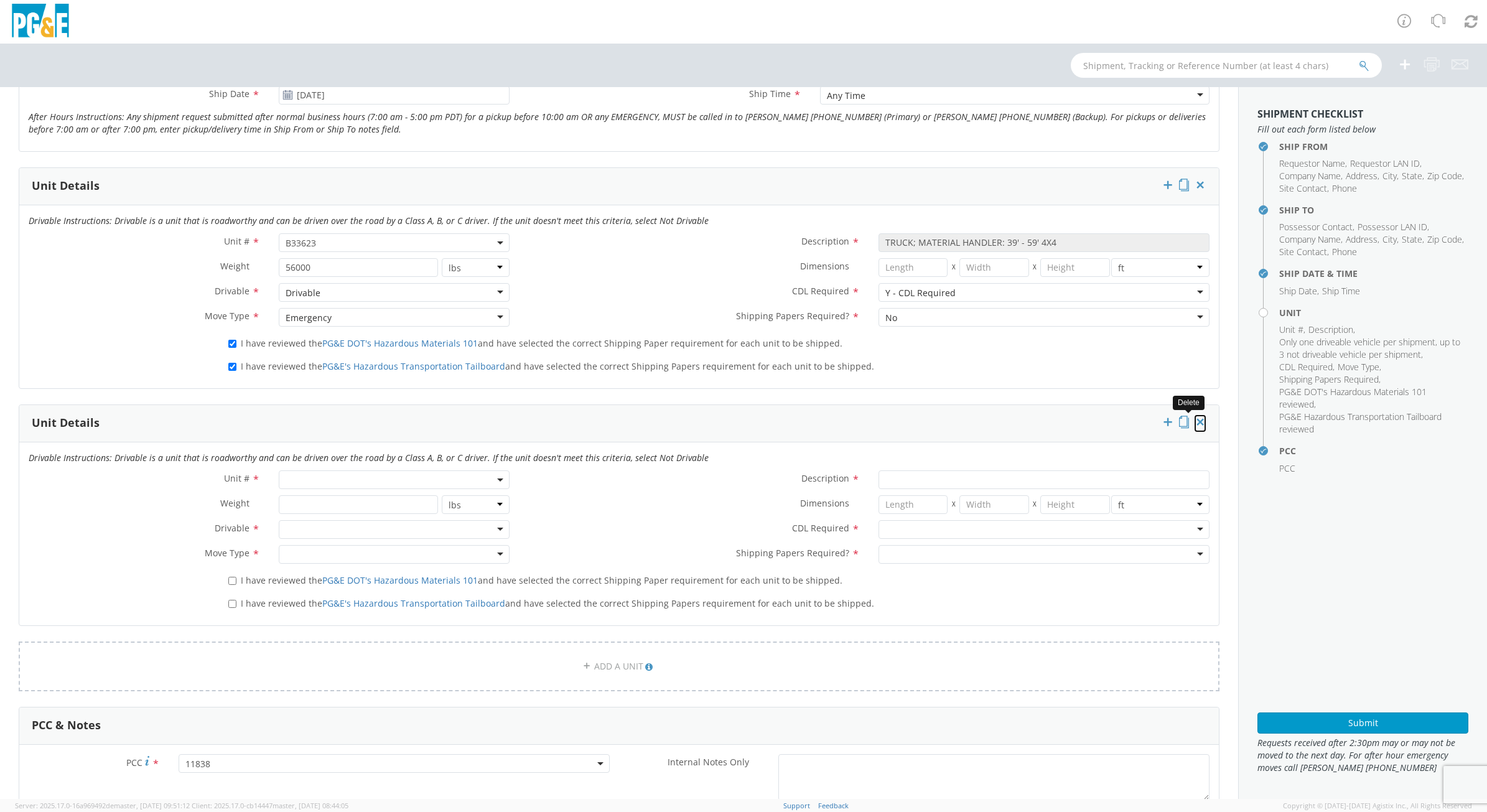
click at [1194, 418] on icon at bounding box center [1200, 422] width 13 height 13
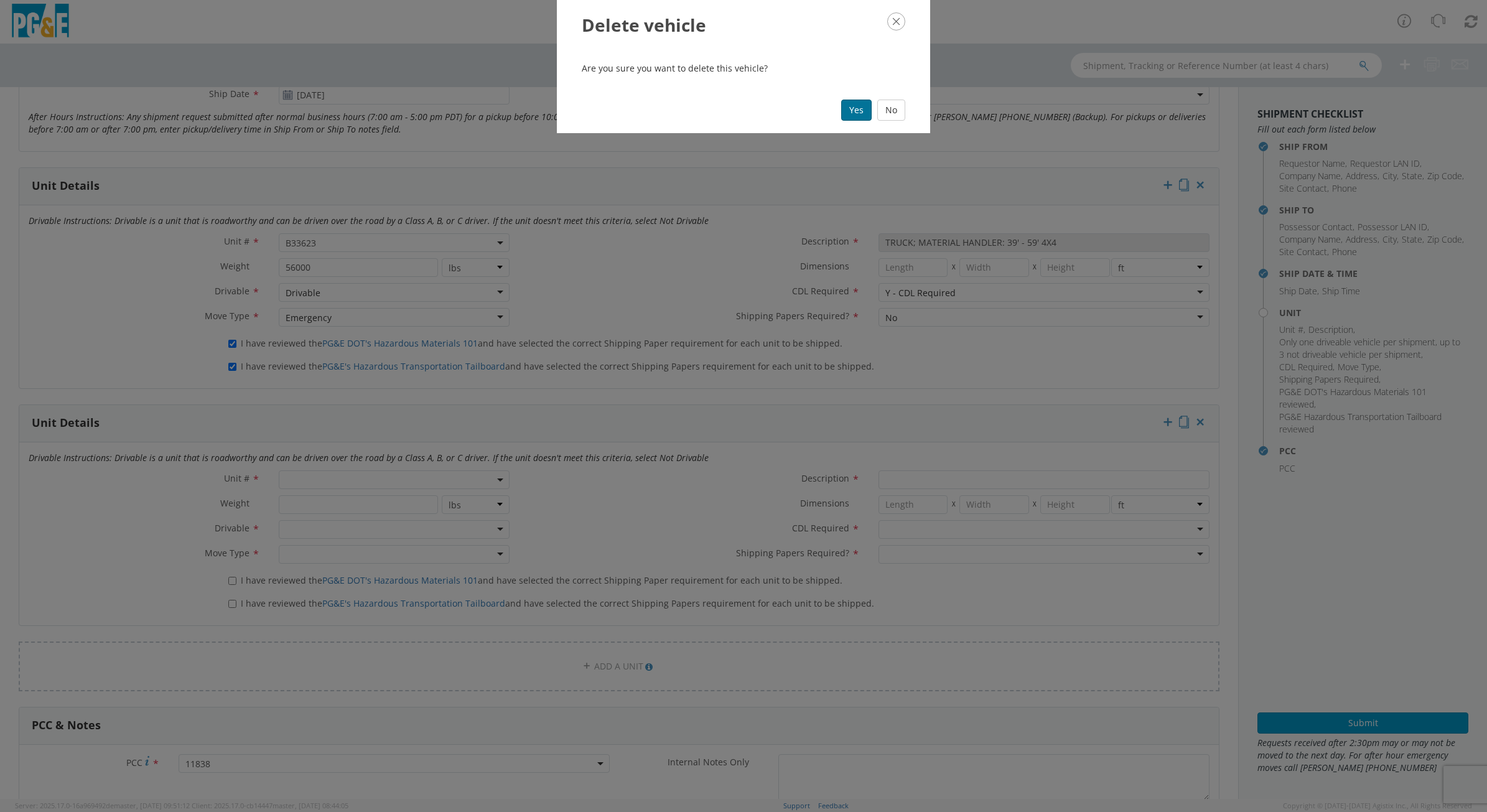
click at [854, 105] on button "Yes" at bounding box center [856, 110] width 31 height 21
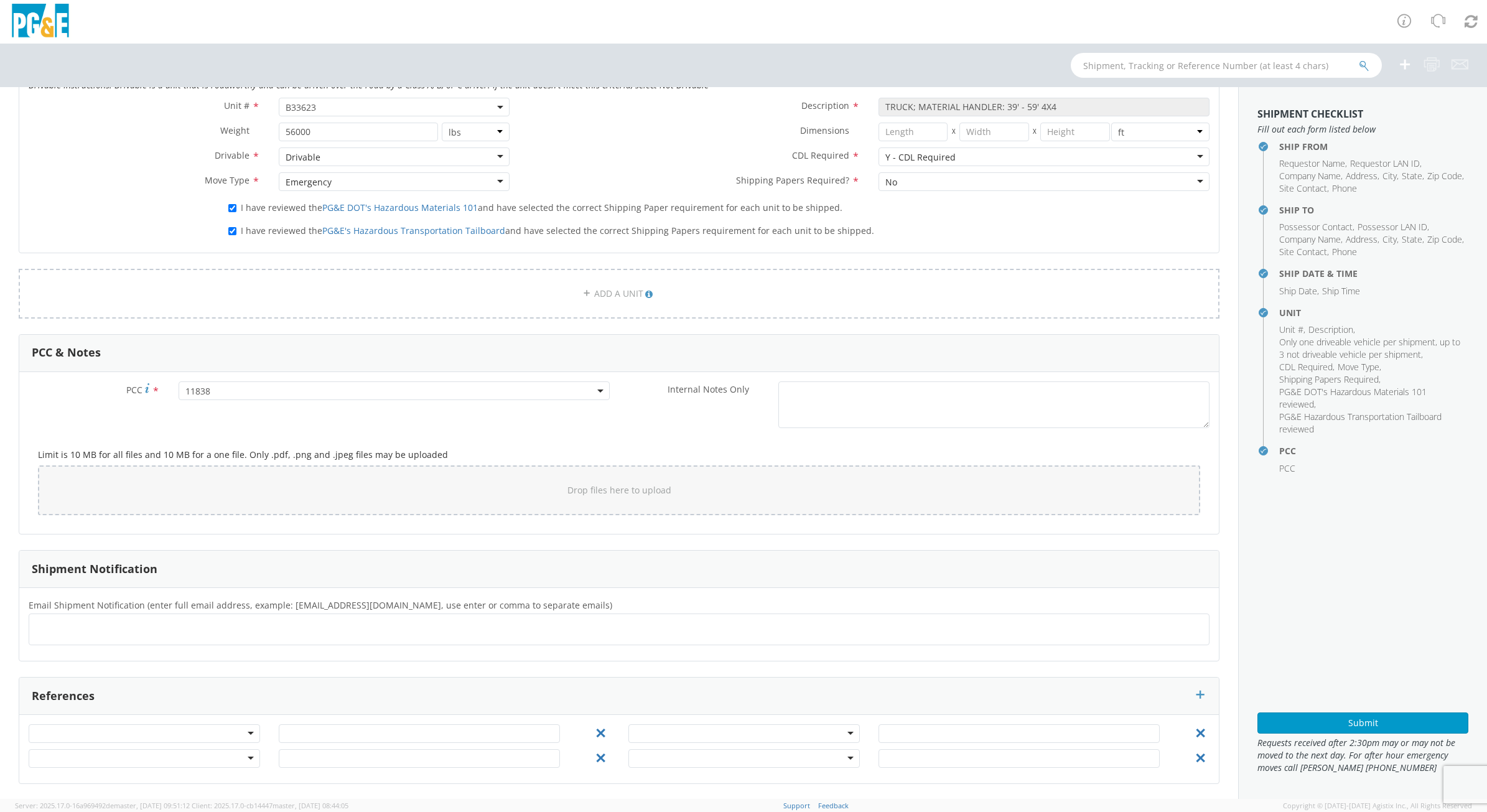
scroll to position [683, 0]
drag, startPoint x: 276, startPoint y: 631, endPoint x: 271, endPoint y: 284, distance: 347.0
click at [271, 284] on link "ADD A UNIT" at bounding box center [619, 293] width 1201 height 50
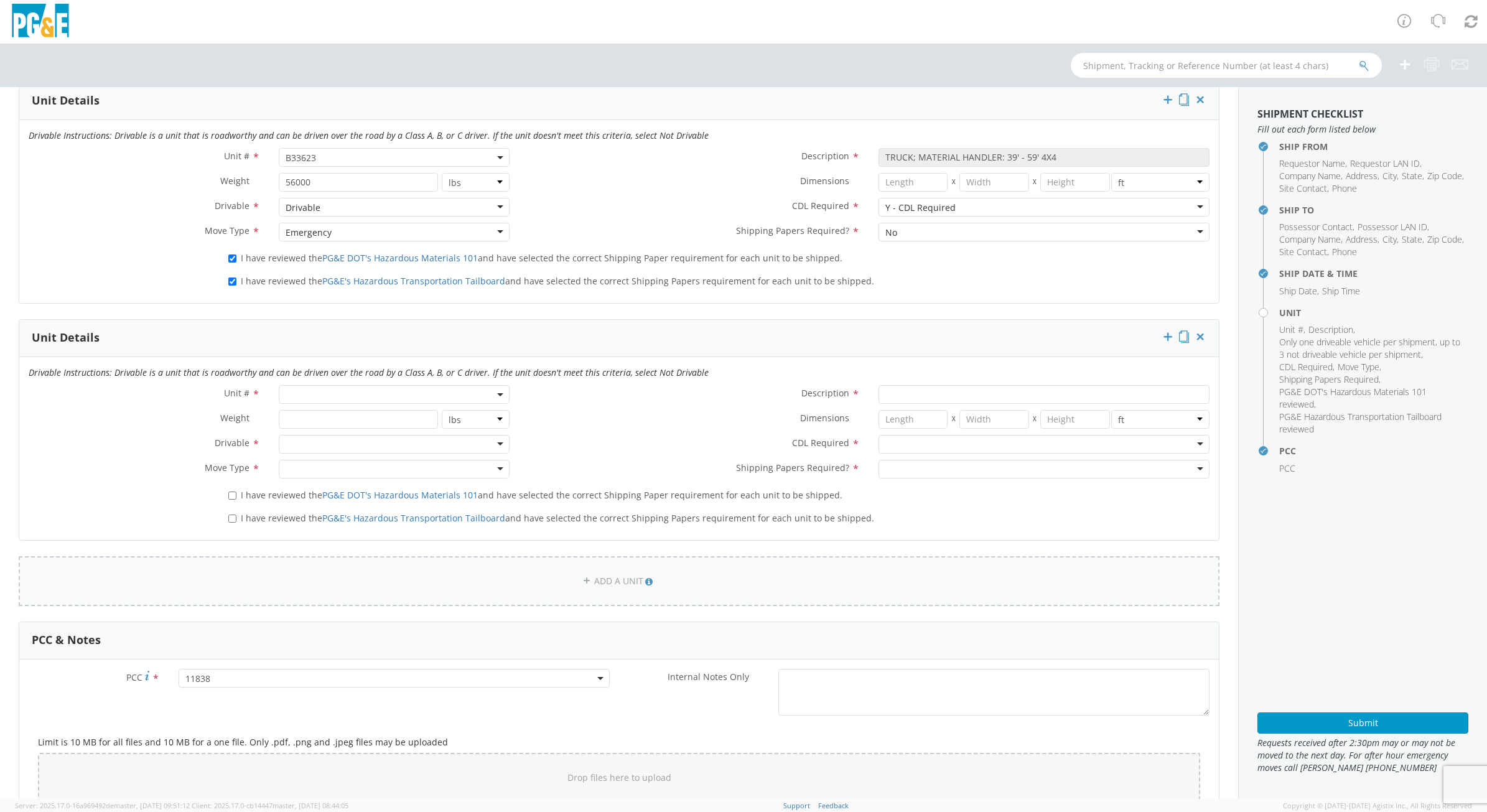
scroll to position [604, 0]
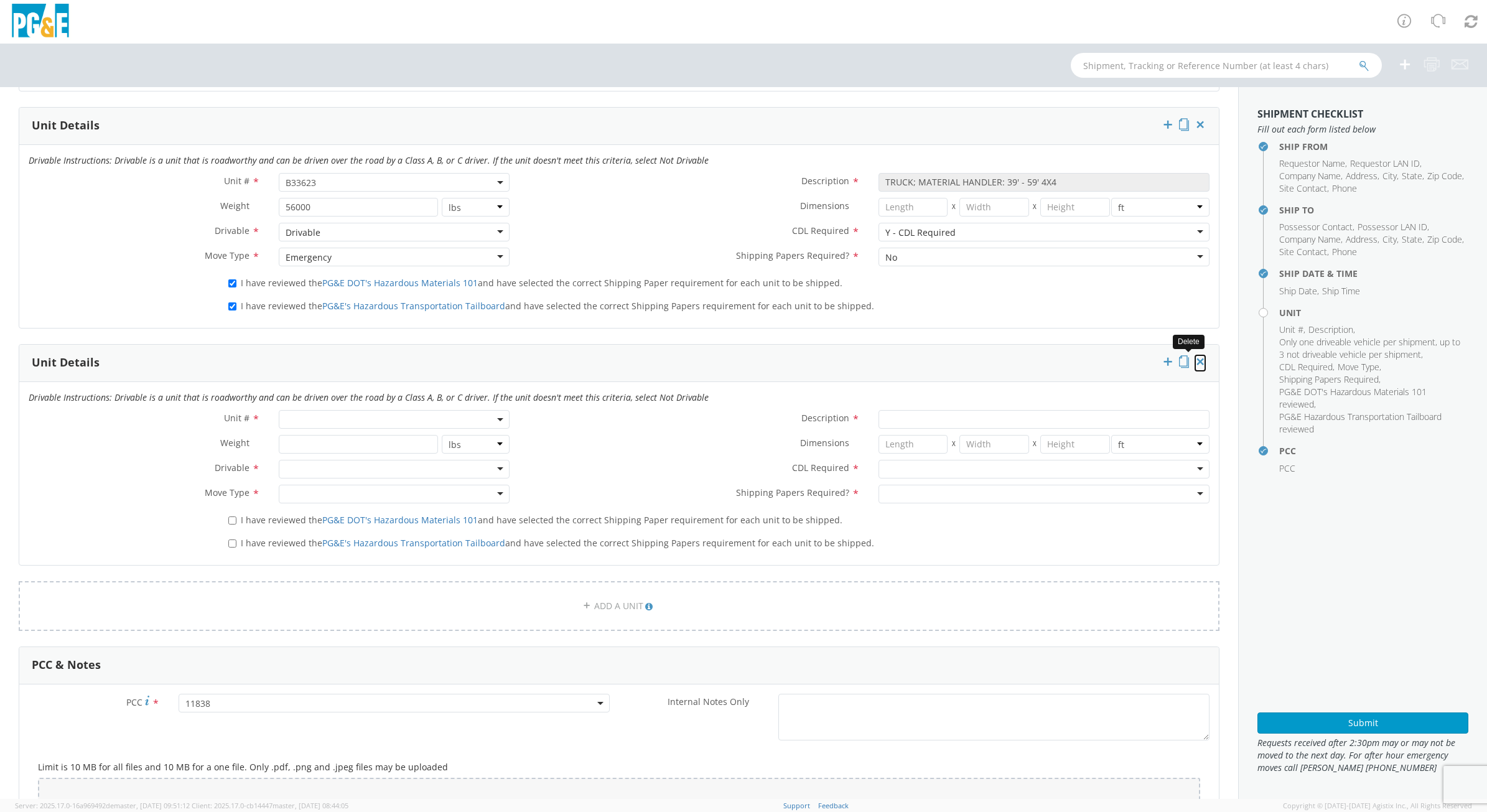
click at [1194, 364] on icon at bounding box center [1200, 361] width 13 height 13
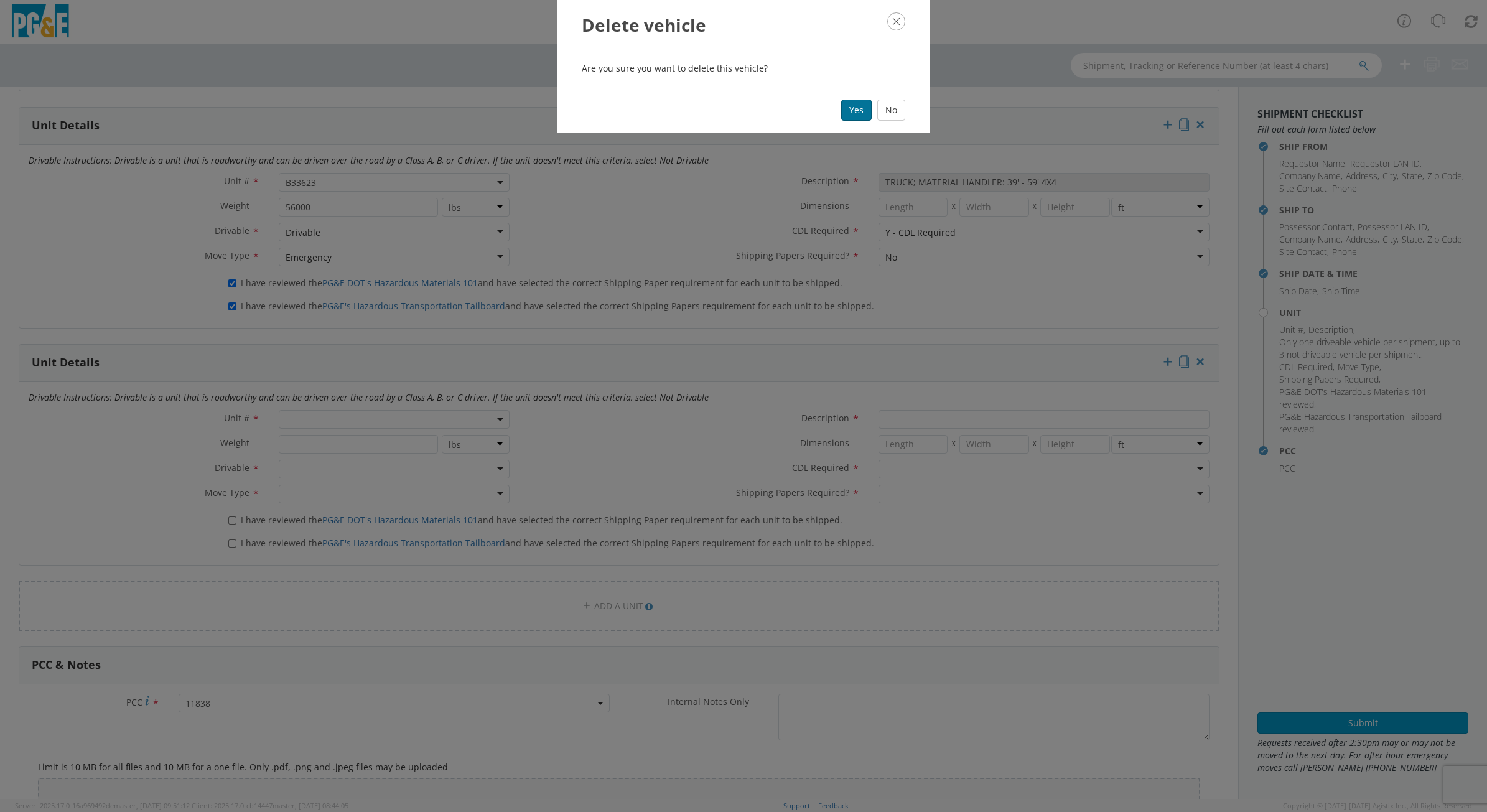
click at [853, 111] on button "Yes" at bounding box center [856, 110] width 31 height 21
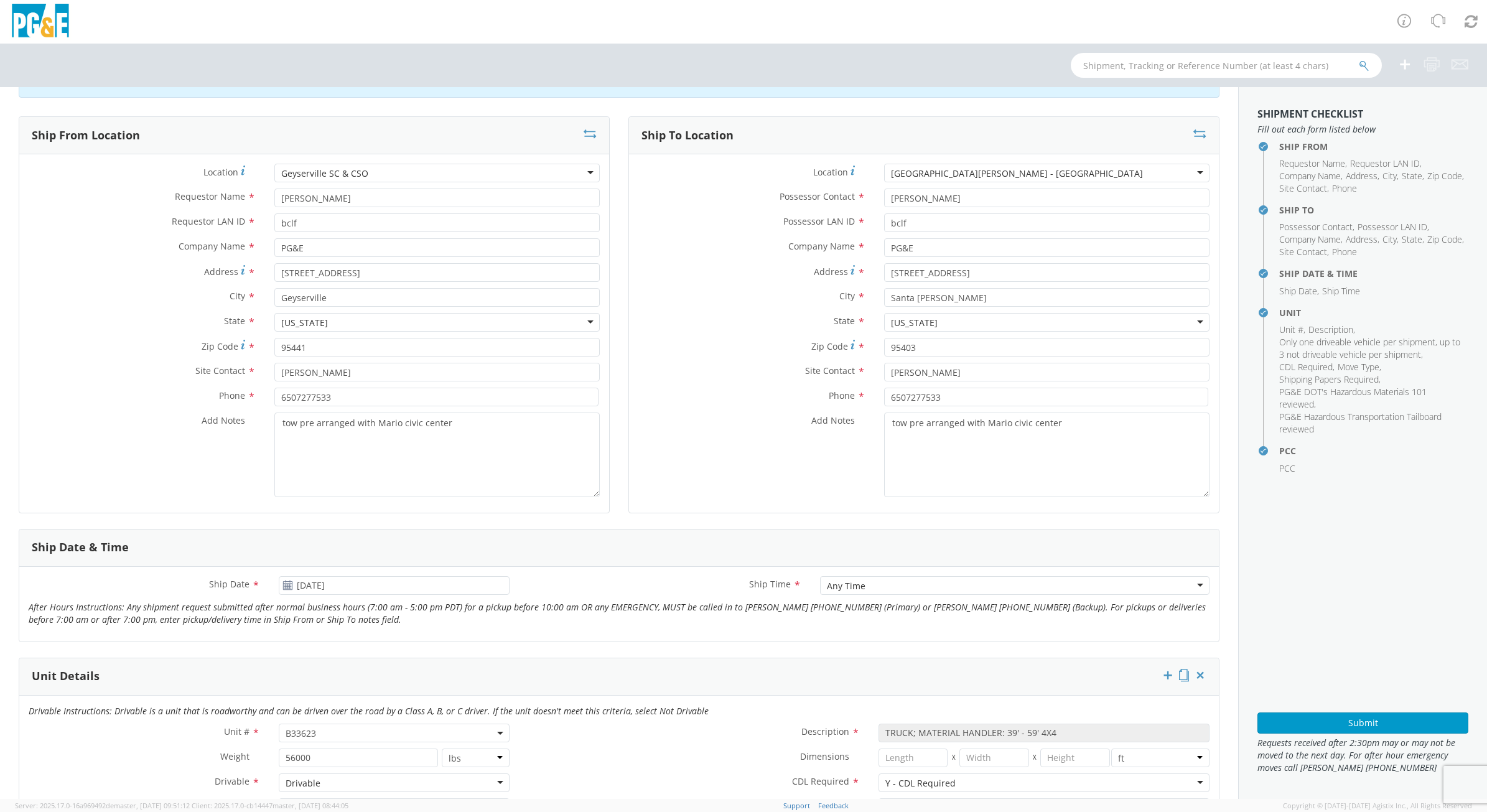
scroll to position [78, 0]
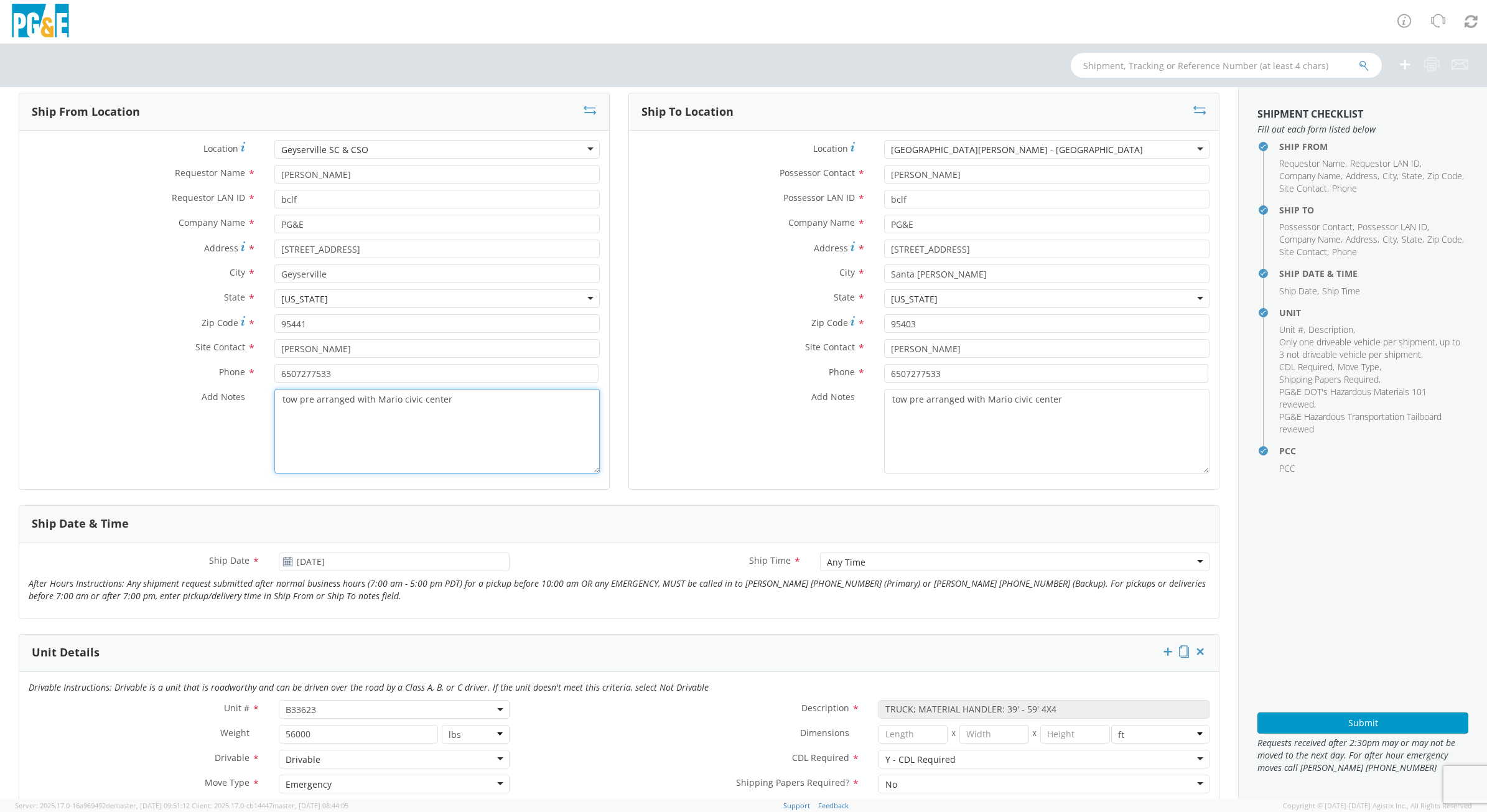
click at [378, 394] on textarea "tow pre arranged with Mario civic center" at bounding box center [437, 431] width 326 height 85
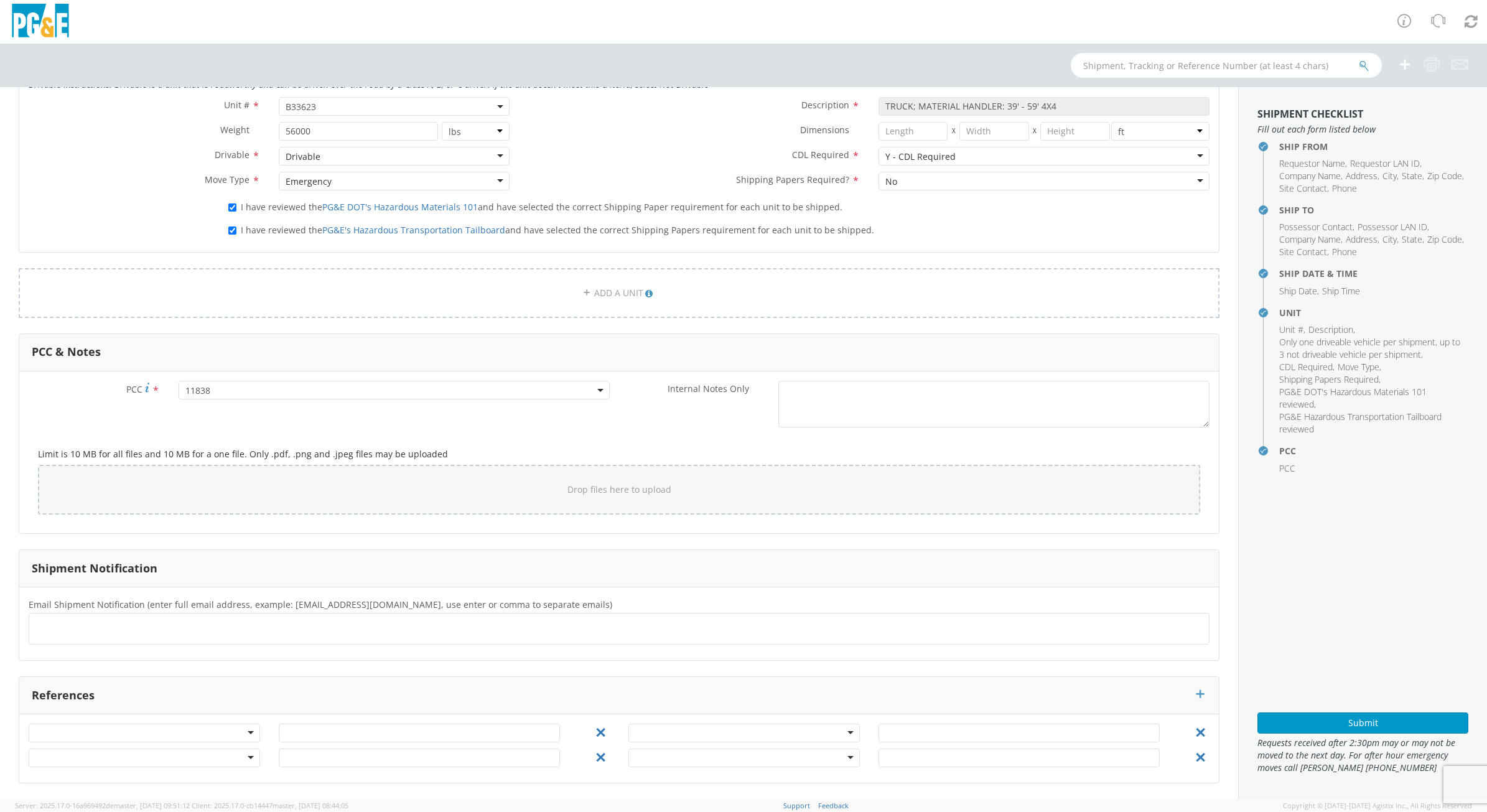
click at [321, 633] on ul at bounding box center [619, 629] width 1170 height 21
type input "[EMAIL_ADDRESS][DOMAIN_NAME]"
click at [871, 603] on label "Email Shipment Notification (enter full email address, example: [EMAIL_ADDRESS]…" at bounding box center [619, 604] width 1199 height 16
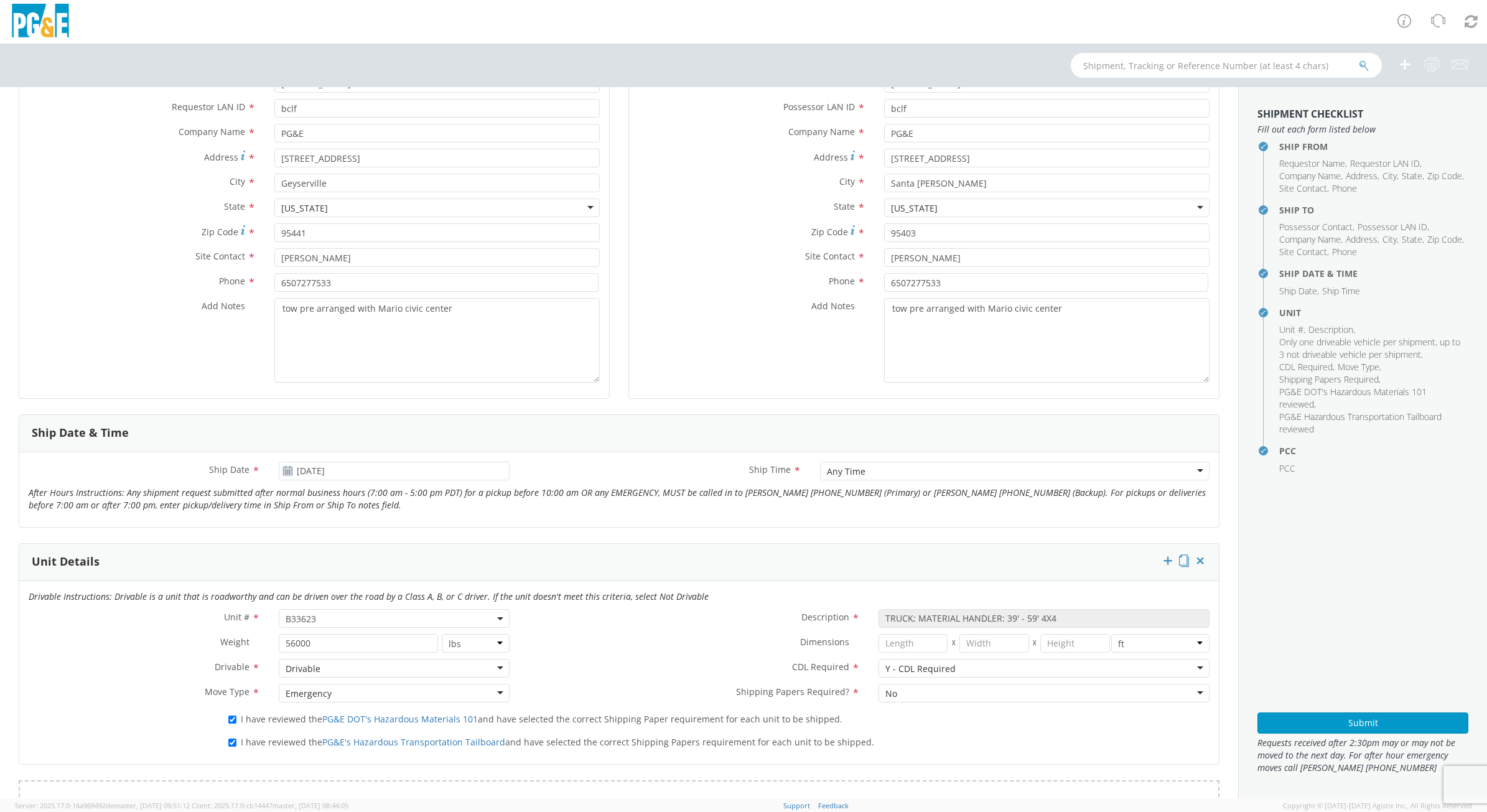
scroll to position [139, 0]
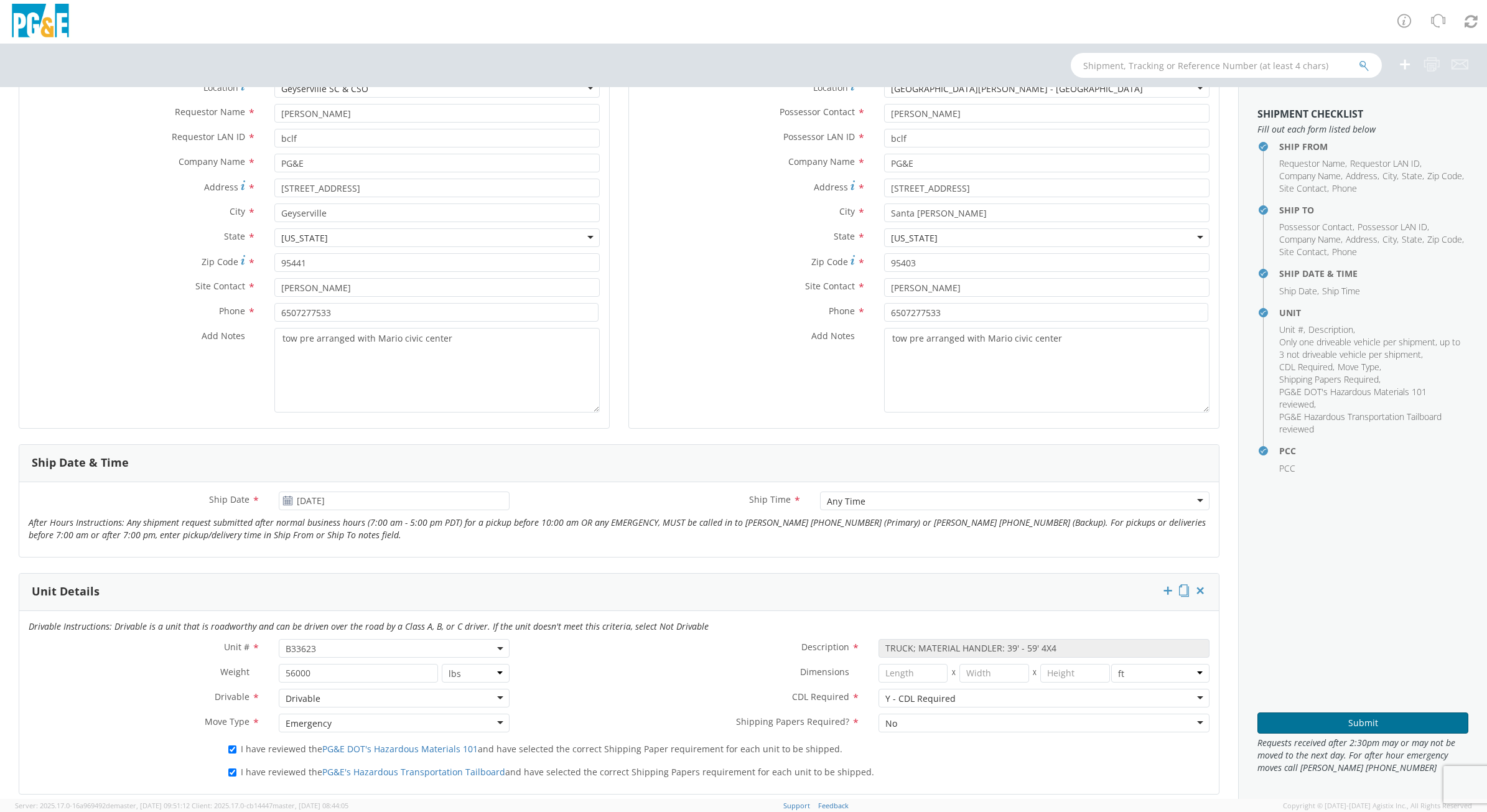
click at [1392, 726] on button "Submit" at bounding box center [1363, 723] width 211 height 21
